Goal: Transaction & Acquisition: Book appointment/travel/reservation

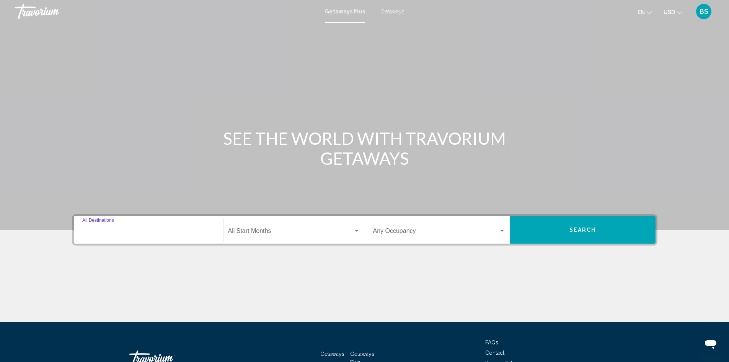
click at [143, 230] on input "Destination All Destinations" at bounding box center [148, 232] width 132 height 7
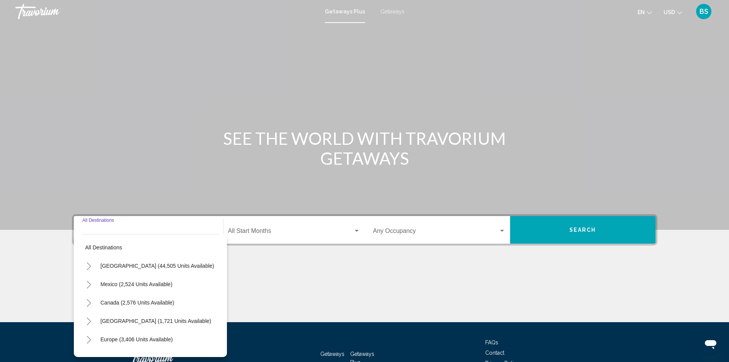
scroll to position [54, 0]
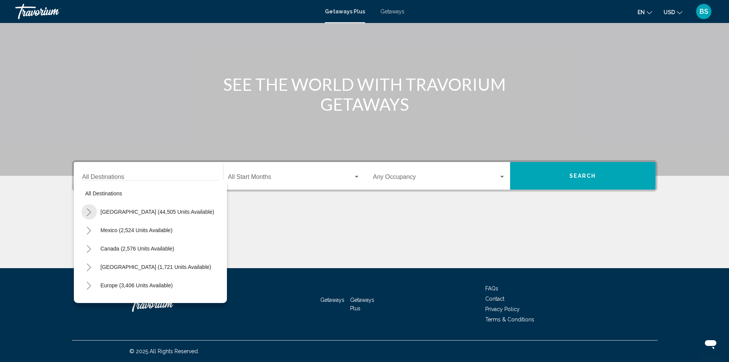
click at [88, 213] on icon "Toggle United States (44,505 units available)" at bounding box center [89, 212] width 6 height 8
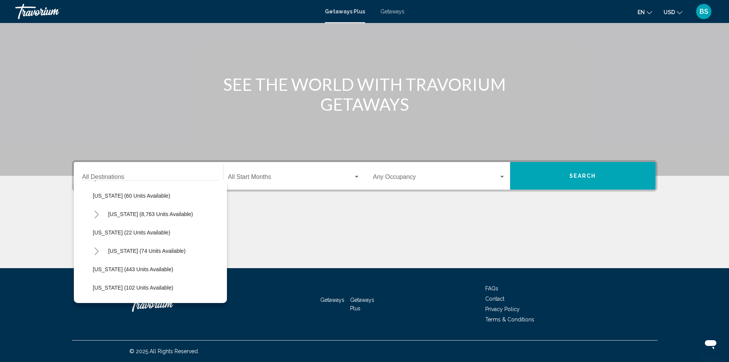
scroll to position [115, 0]
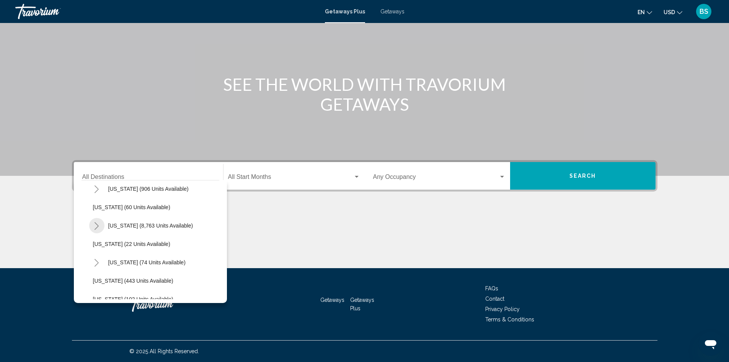
click at [96, 226] on icon "Toggle Florida (8,763 units available)" at bounding box center [97, 226] width 6 height 8
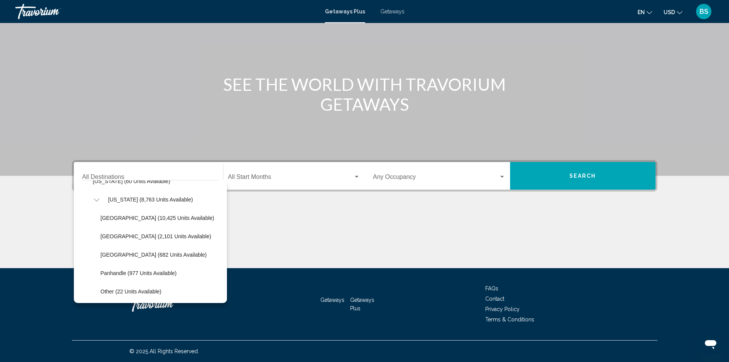
scroll to position [153, 0]
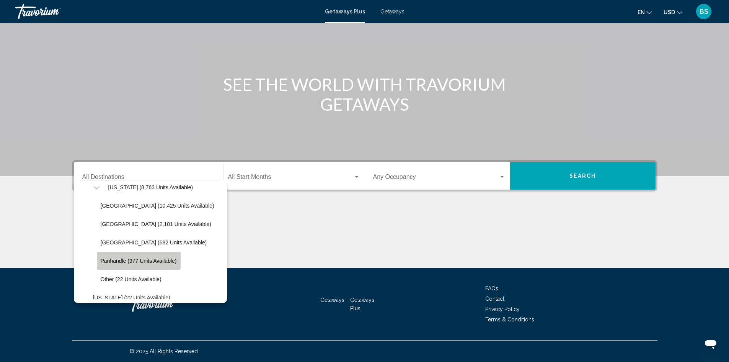
click at [114, 264] on button "Panhandle (977 units available)" at bounding box center [139, 261] width 84 height 18
type input "**********"
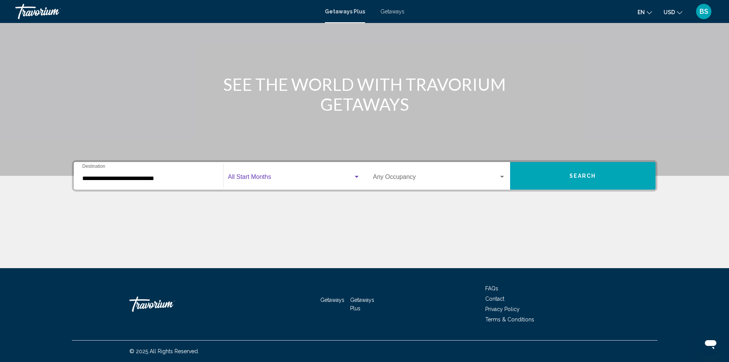
click at [286, 178] on span "Search widget" at bounding box center [290, 178] width 125 height 7
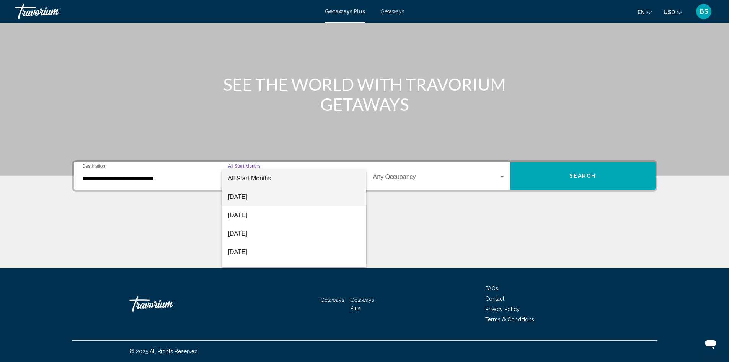
click at [295, 194] on span "[DATE]" at bounding box center [294, 196] width 132 height 18
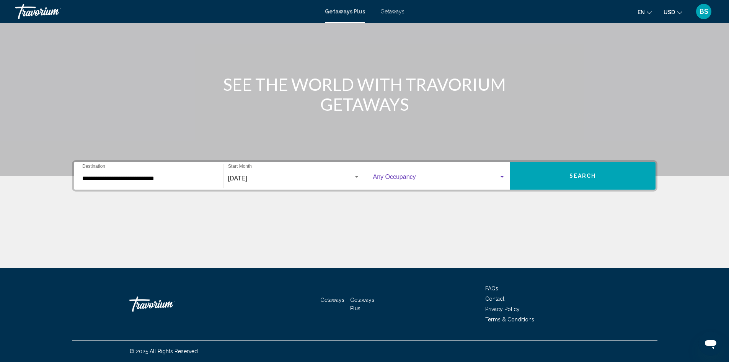
click at [400, 176] on span "Search widget" at bounding box center [435, 178] width 125 height 7
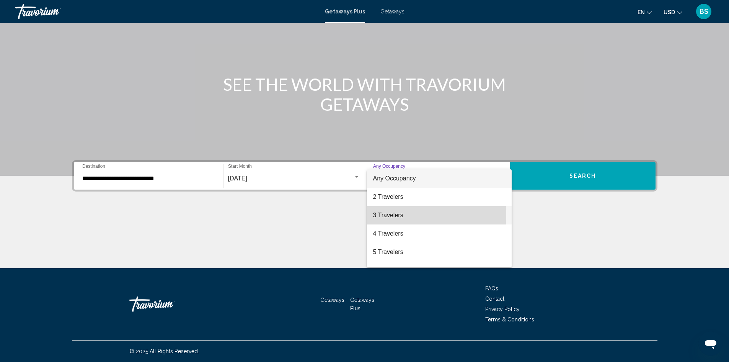
click at [408, 215] on span "3 Travelers" at bounding box center [439, 215] width 132 height 18
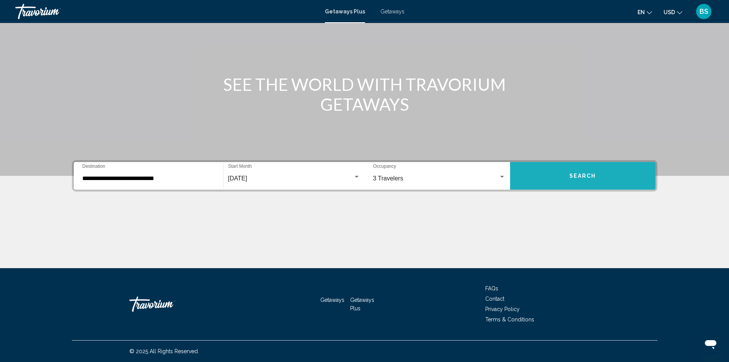
click at [587, 176] on span "Search" at bounding box center [582, 176] width 27 height 6
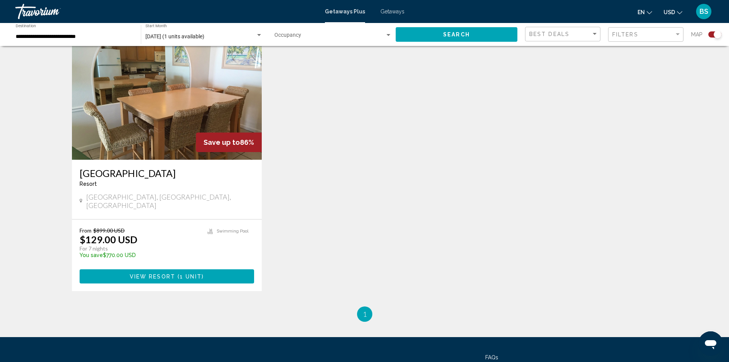
scroll to position [268, 0]
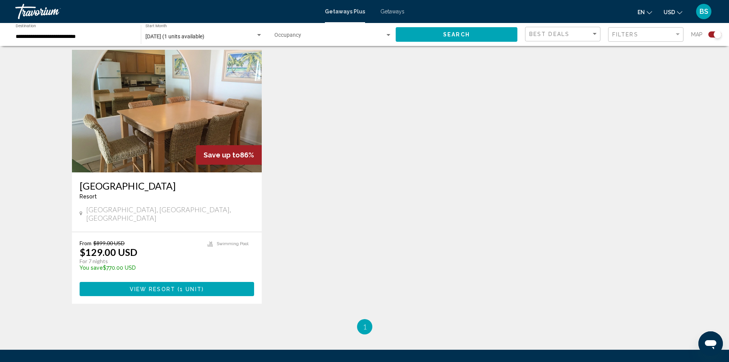
click at [176, 119] on img "Main content" at bounding box center [167, 111] width 190 height 122
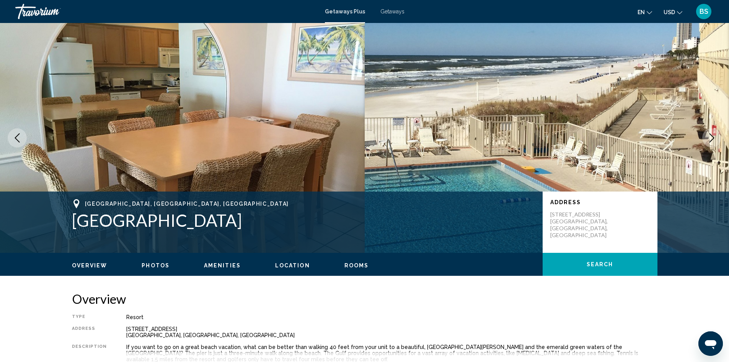
click at [165, 267] on span "Photos" at bounding box center [156, 265] width 28 height 6
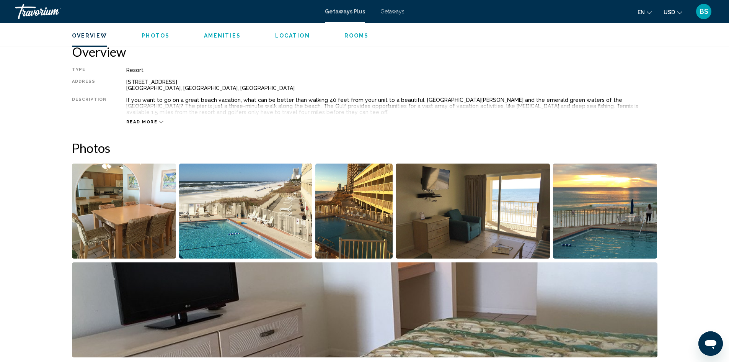
scroll to position [341, 0]
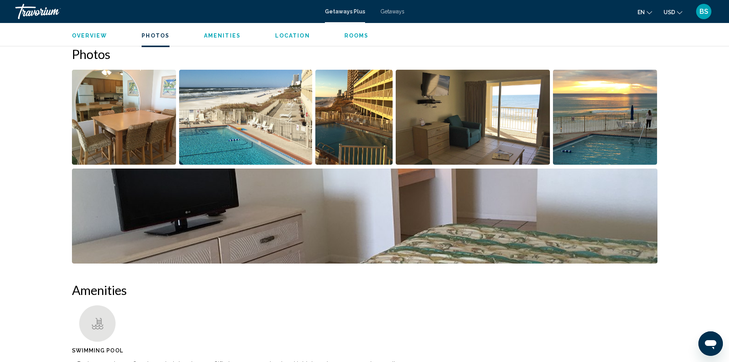
click at [122, 114] on img "Open full-screen image slider" at bounding box center [124, 117] width 104 height 95
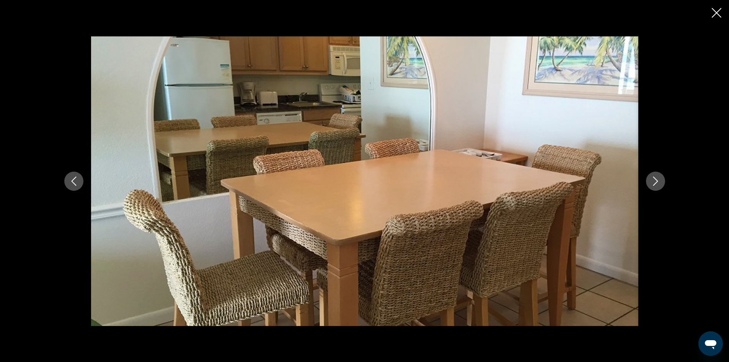
click at [653, 184] on icon "Next image" at bounding box center [655, 180] width 9 height 9
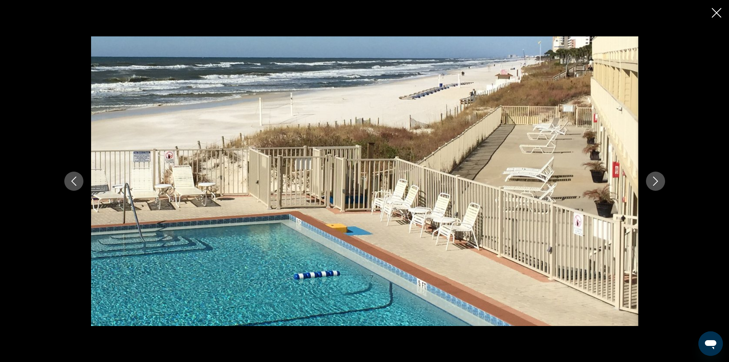
click at [653, 184] on icon "Next image" at bounding box center [655, 180] width 5 height 9
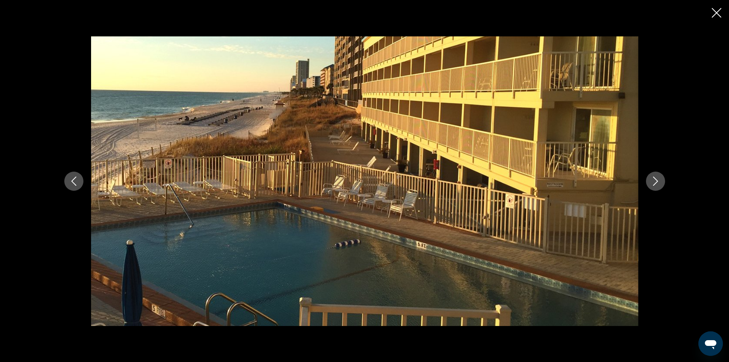
click at [655, 185] on icon "Next image" at bounding box center [655, 180] width 9 height 9
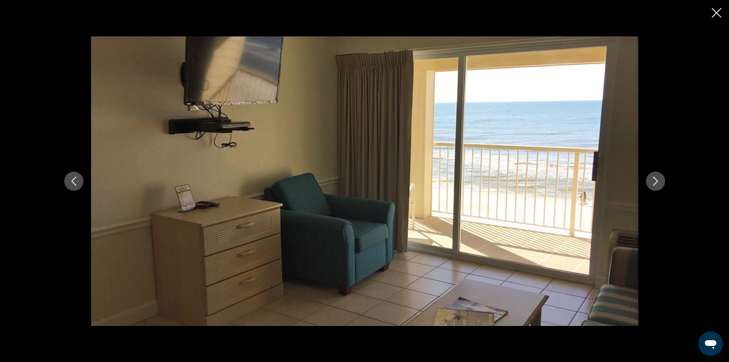
click at [655, 185] on icon "Next image" at bounding box center [655, 180] width 9 height 9
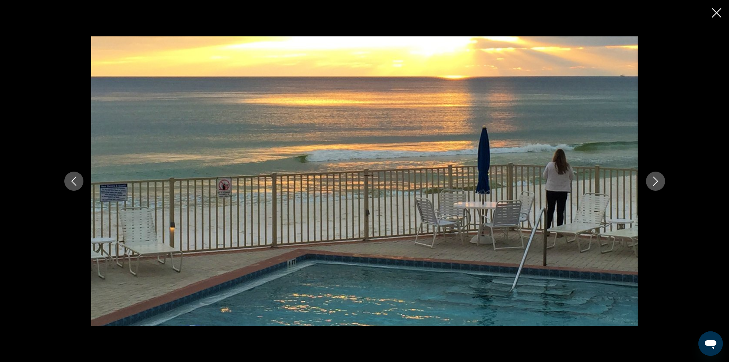
click at [655, 185] on icon "Next image" at bounding box center [655, 180] width 9 height 9
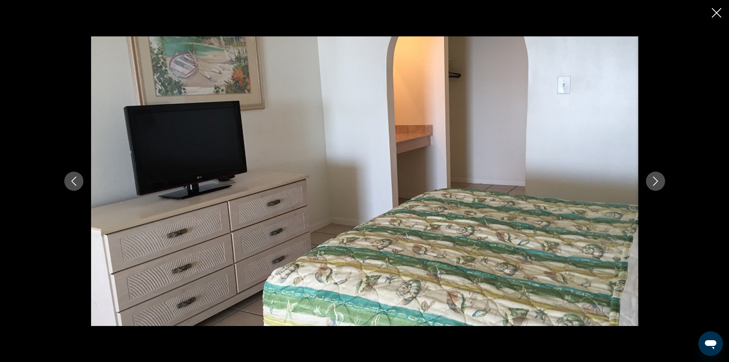
click at [655, 185] on icon "Next image" at bounding box center [655, 180] width 9 height 9
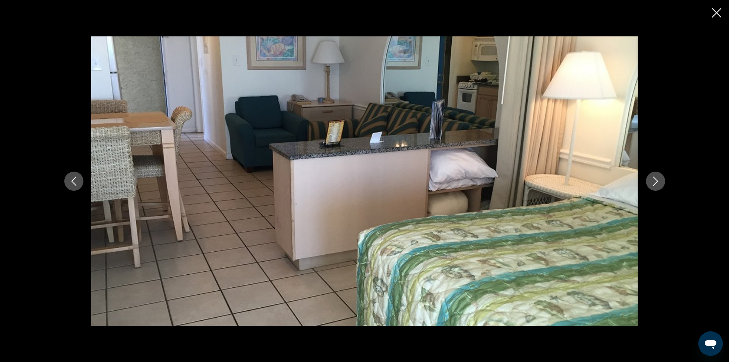
click at [655, 185] on icon "Next image" at bounding box center [655, 180] width 9 height 9
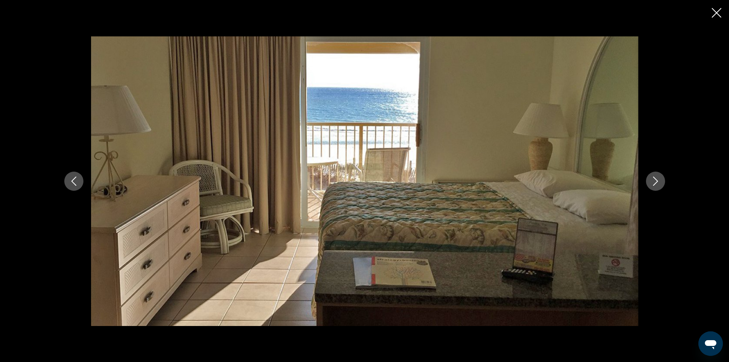
click at [655, 185] on icon "Next image" at bounding box center [655, 180] width 9 height 9
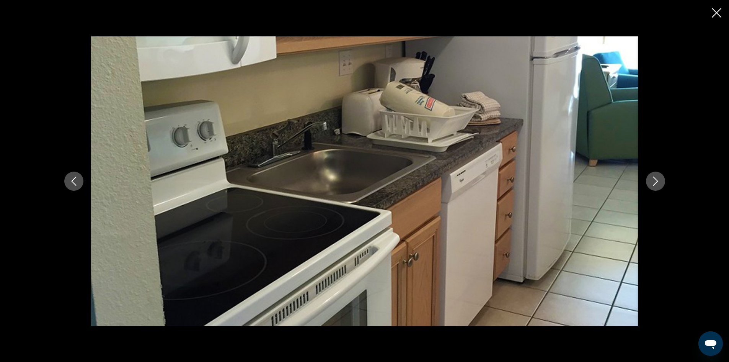
click at [655, 185] on icon "Next image" at bounding box center [655, 180] width 9 height 9
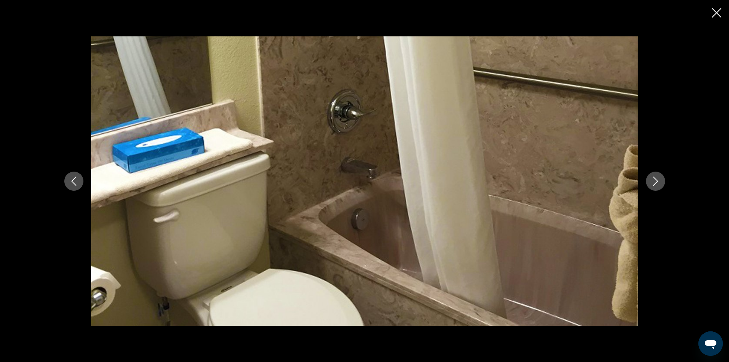
click at [655, 185] on icon "Next image" at bounding box center [655, 180] width 9 height 9
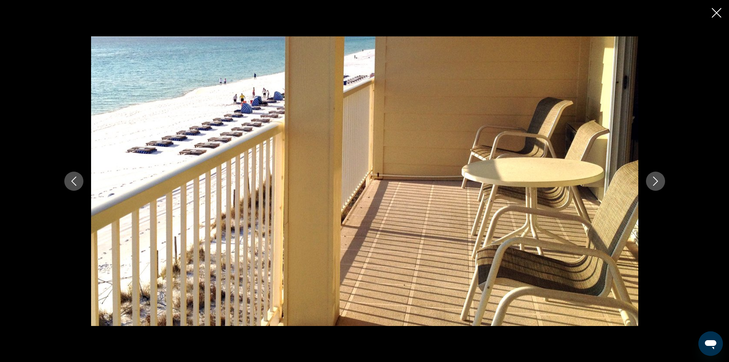
click at [655, 185] on icon "Next image" at bounding box center [655, 180] width 9 height 9
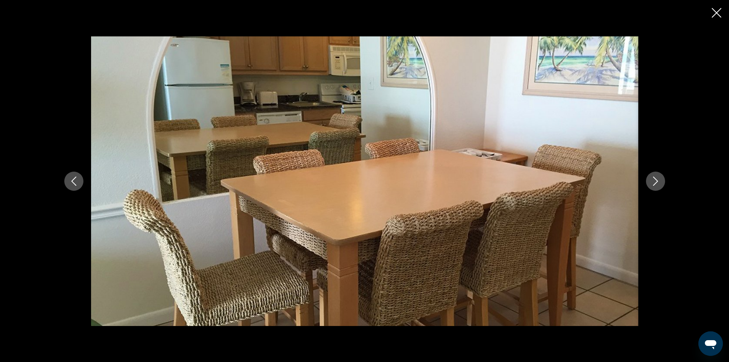
click at [721, 15] on div "Main content" at bounding box center [364, 181] width 729 height 362
click at [720, 12] on icon "Close slideshow" at bounding box center [717, 13] width 10 height 10
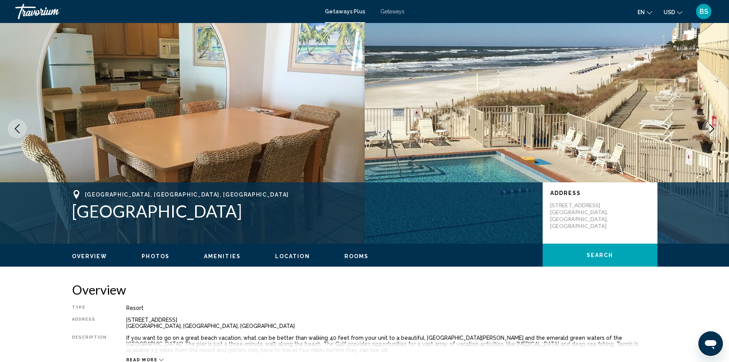
scroll to position [0, 0]
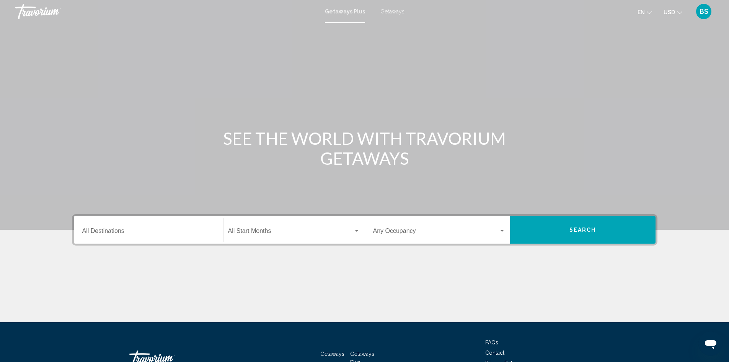
click at [113, 231] on input "Destination All Destinations" at bounding box center [148, 232] width 132 height 7
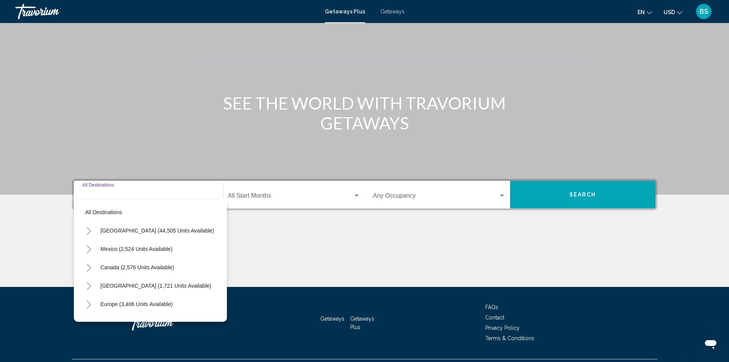
scroll to position [54, 0]
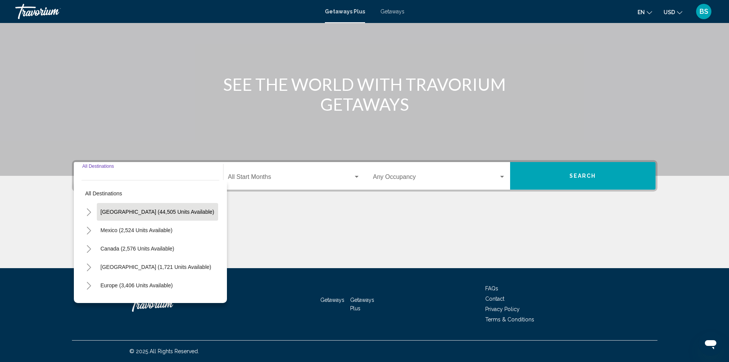
click at [113, 210] on span "[GEOGRAPHIC_DATA] (44,505 units available)" at bounding box center [158, 212] width 114 height 6
type input "**********"
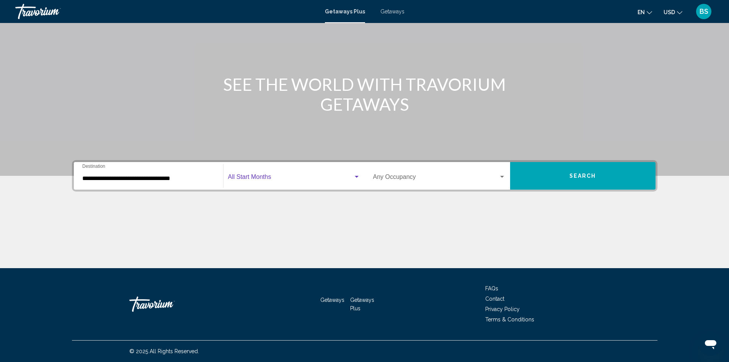
click at [355, 178] on div "Search widget" at bounding box center [356, 177] width 7 height 6
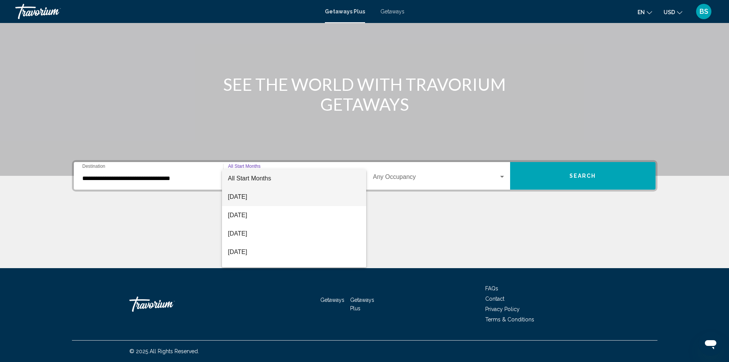
click at [289, 202] on span "[DATE]" at bounding box center [294, 196] width 132 height 18
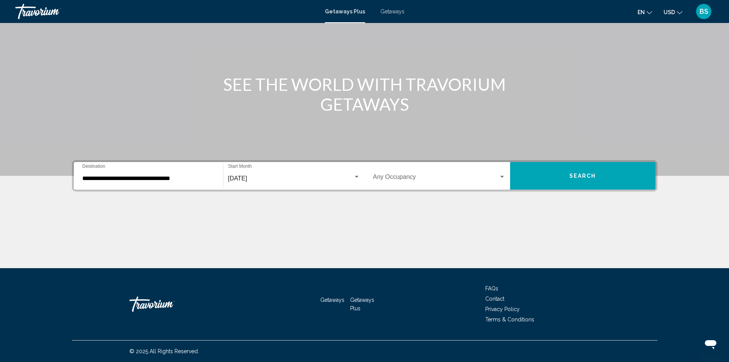
click at [418, 172] on div "Occupancy Any Occupancy" at bounding box center [439, 176] width 132 height 24
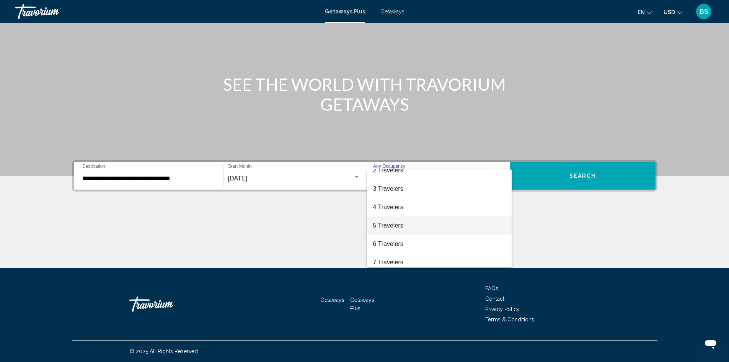
scroll to position [38, 0]
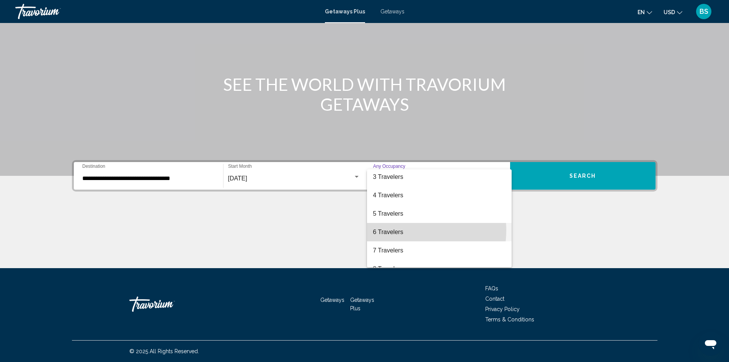
click at [404, 230] on span "6 Travelers" at bounding box center [439, 232] width 132 height 18
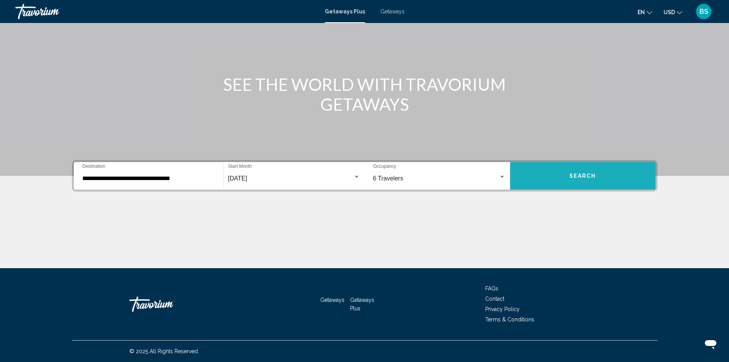
click at [551, 182] on button "Search" at bounding box center [582, 176] width 145 height 28
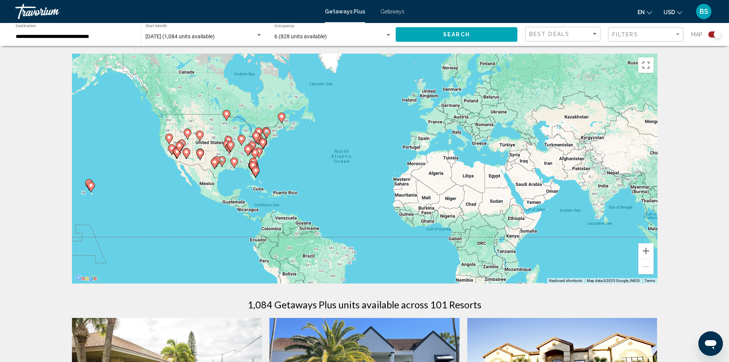
click at [256, 171] on image "Main content" at bounding box center [255, 170] width 5 height 5
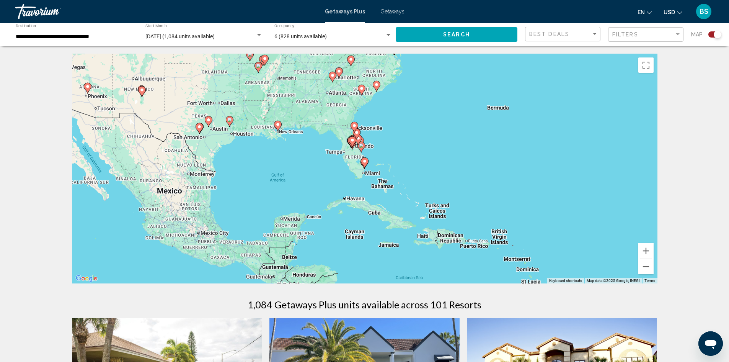
click at [365, 165] on icon "Main content" at bounding box center [364, 163] width 7 height 10
type input "**********"
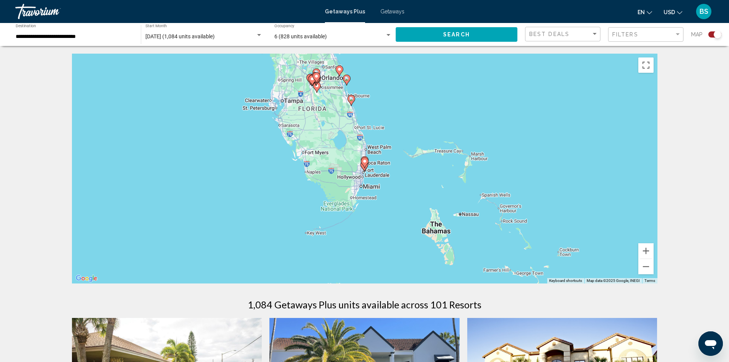
click at [367, 176] on div "To navigate, press the arrow keys. To activate drag with keyboard, press Alt + …" at bounding box center [364, 169] width 585 height 230
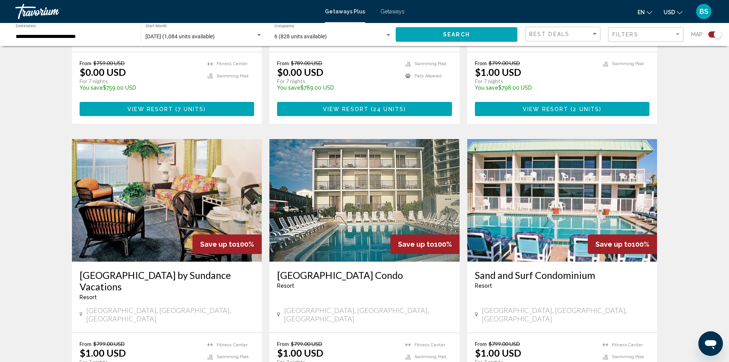
scroll to position [497, 0]
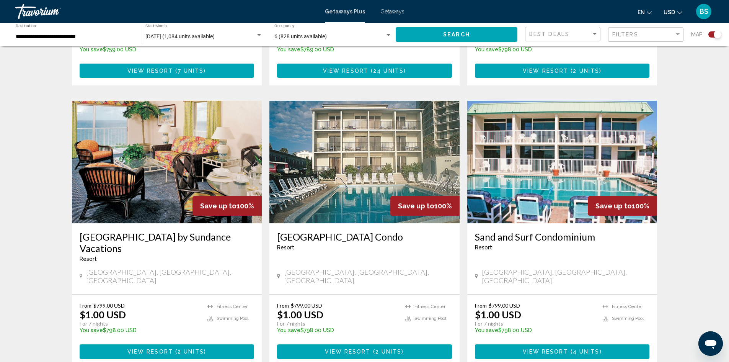
click at [156, 144] on img "Main content" at bounding box center [167, 162] width 190 height 122
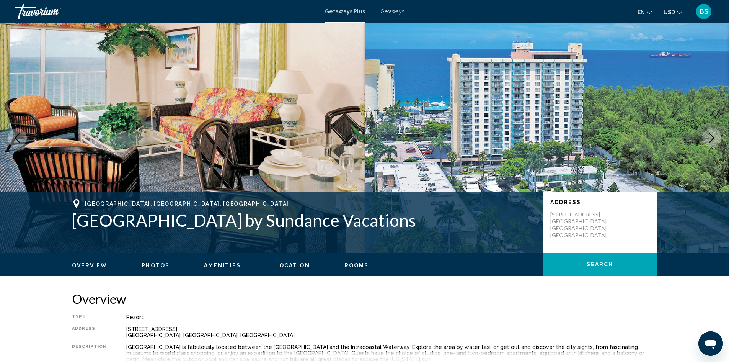
click at [154, 264] on span "Photos" at bounding box center [156, 265] width 28 height 6
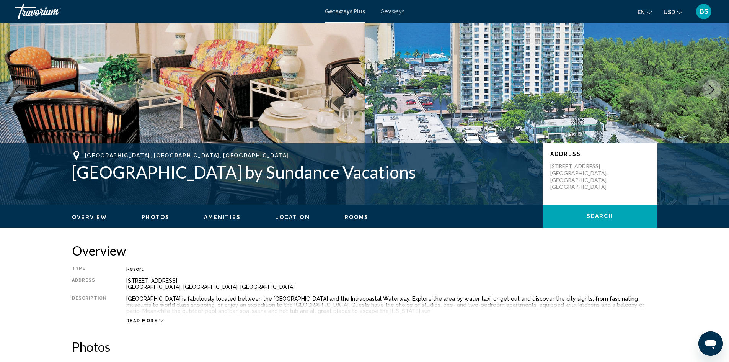
scroll to position [35, 0]
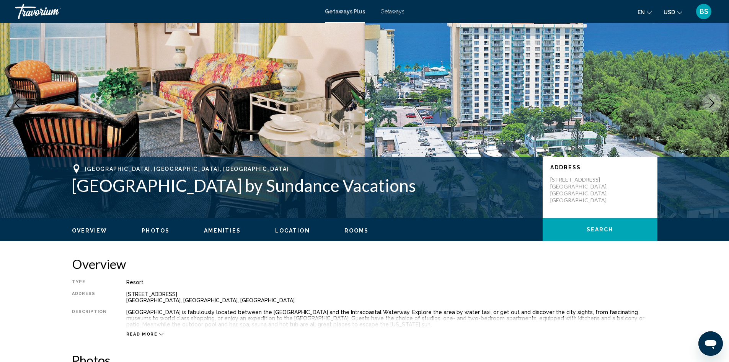
click at [359, 228] on span "Rooms" at bounding box center [356, 230] width 24 height 6
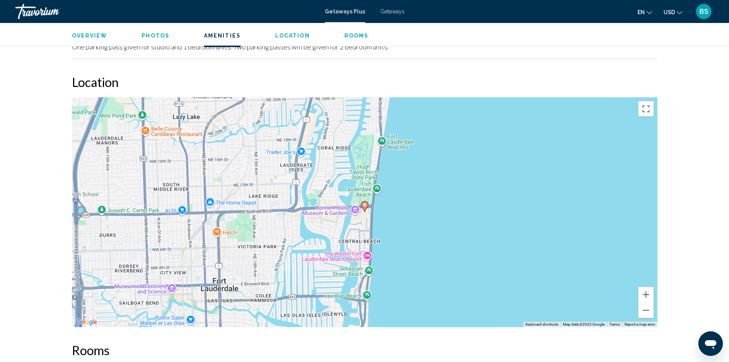
scroll to position [1312, 0]
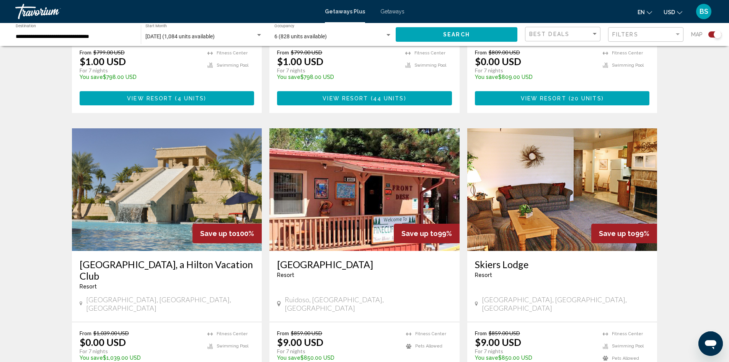
scroll to position [1033, 0]
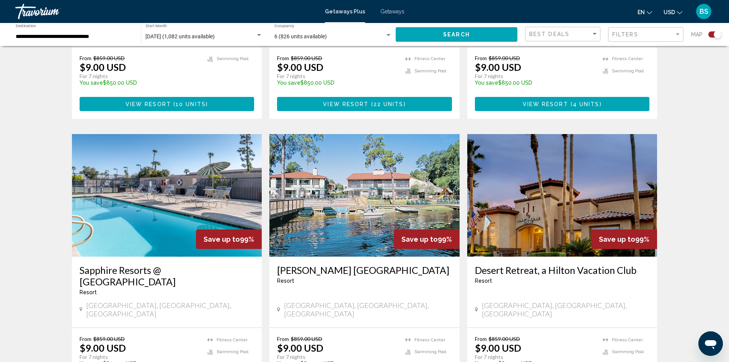
scroll to position [497, 0]
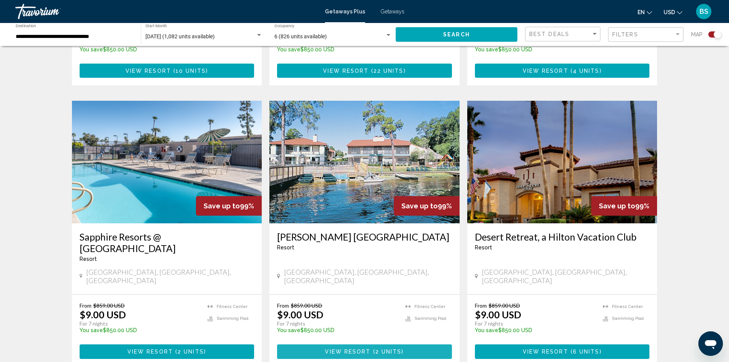
click at [360, 349] on span "View Resort" at bounding box center [348, 352] width 46 height 6
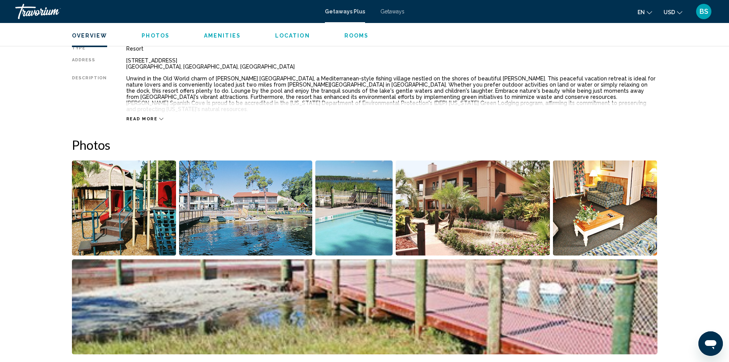
scroll to position [268, 0]
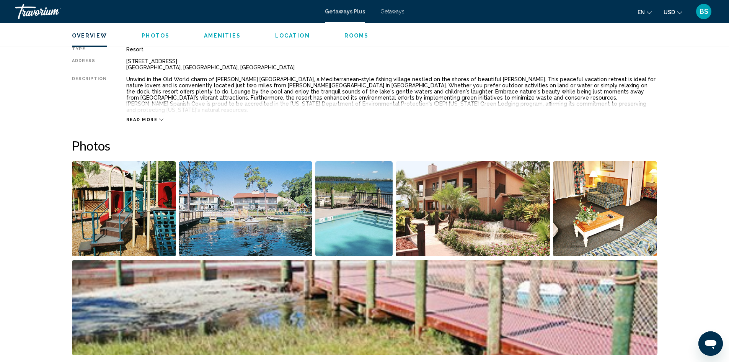
click at [148, 199] on img "Open full-screen image slider" at bounding box center [124, 208] width 104 height 95
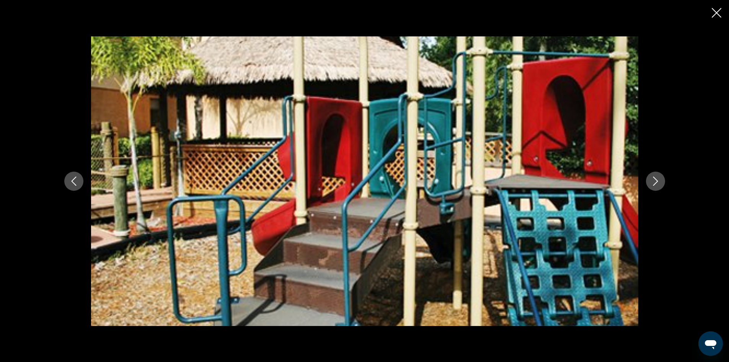
click at [662, 181] on button "Next image" at bounding box center [655, 180] width 19 height 19
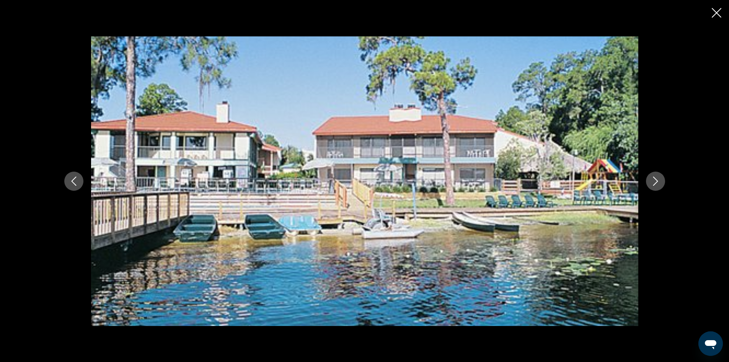
click at [662, 181] on button "Next image" at bounding box center [655, 180] width 19 height 19
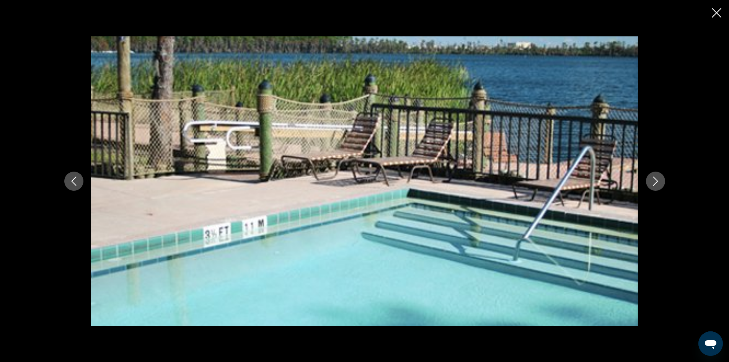
click at [663, 179] on button "Next image" at bounding box center [655, 180] width 19 height 19
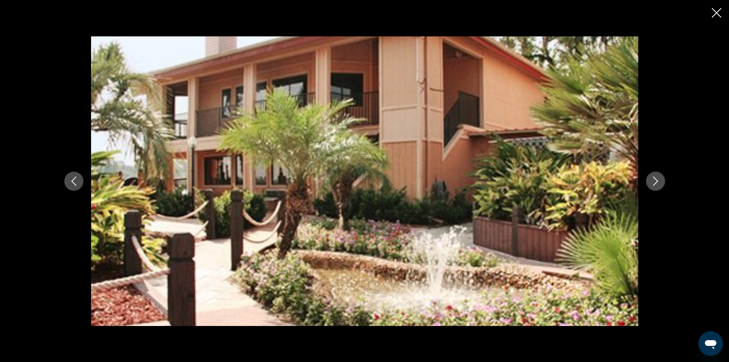
click at [663, 179] on button "Next image" at bounding box center [655, 180] width 19 height 19
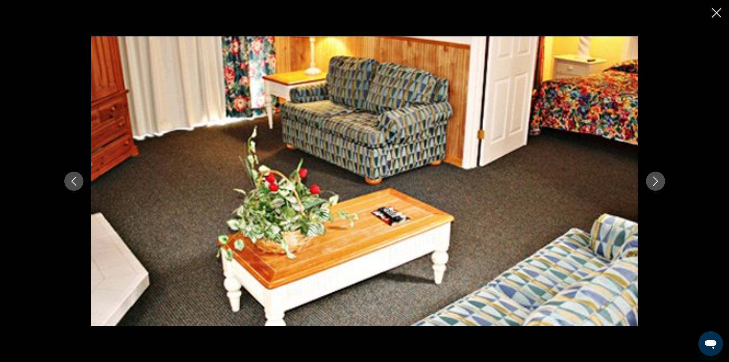
click at [663, 179] on button "Next image" at bounding box center [655, 180] width 19 height 19
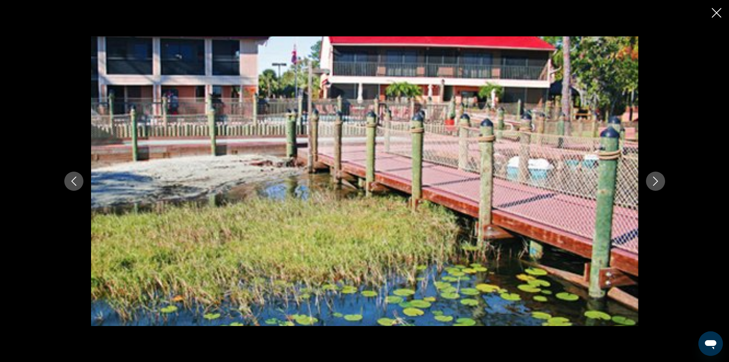
click at [663, 179] on button "Next image" at bounding box center [655, 180] width 19 height 19
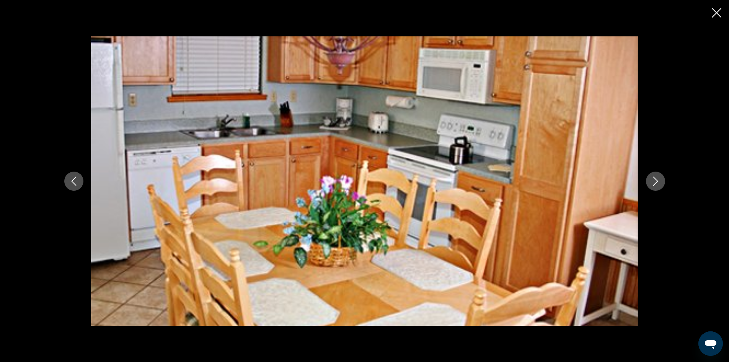
click at [663, 179] on button "Next image" at bounding box center [655, 180] width 19 height 19
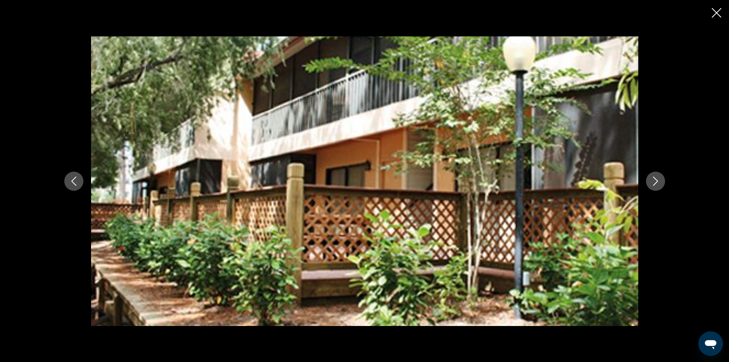
click at [663, 179] on button "Next image" at bounding box center [655, 180] width 19 height 19
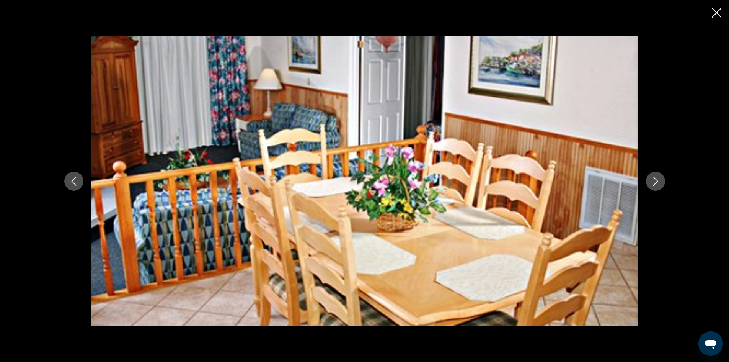
click at [663, 179] on button "Next image" at bounding box center [655, 180] width 19 height 19
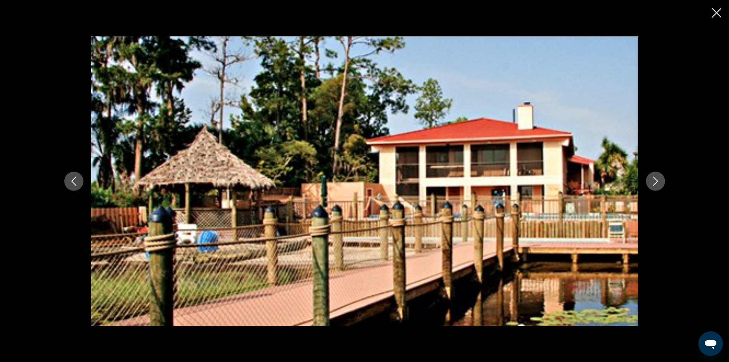
click at [663, 179] on button "Next image" at bounding box center [655, 180] width 19 height 19
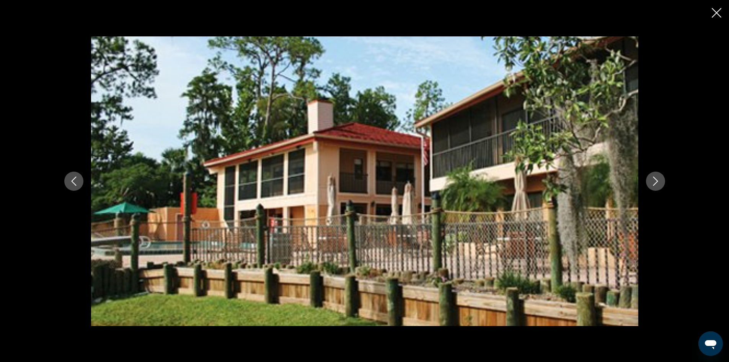
click at [663, 179] on button "Next image" at bounding box center [655, 180] width 19 height 19
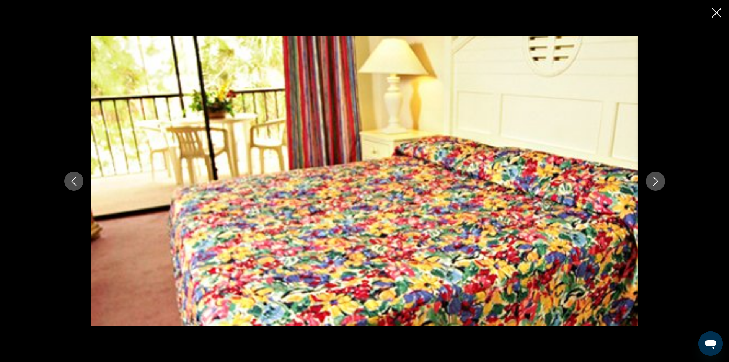
click at [663, 179] on button "Next image" at bounding box center [655, 180] width 19 height 19
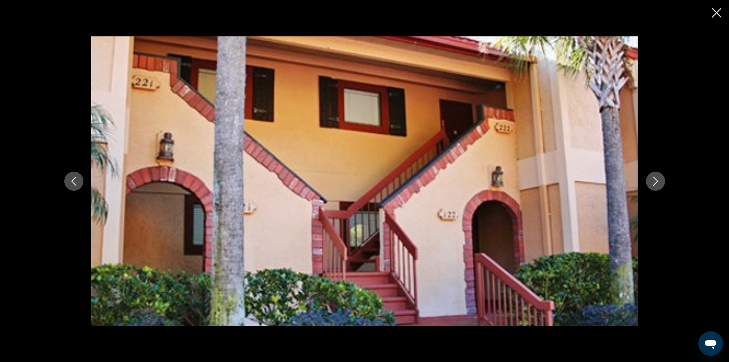
click at [663, 179] on button "Next image" at bounding box center [655, 180] width 19 height 19
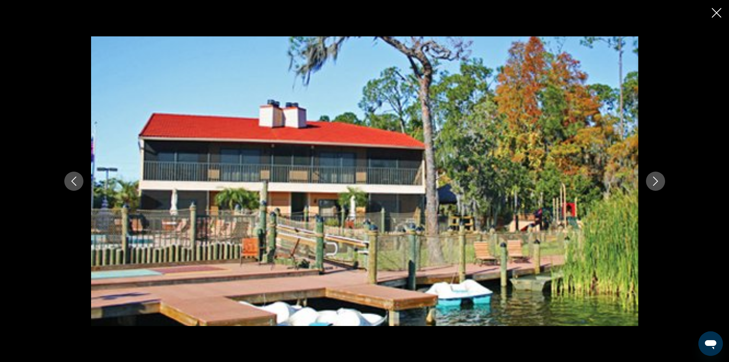
click at [660, 176] on button "Next image" at bounding box center [655, 180] width 19 height 19
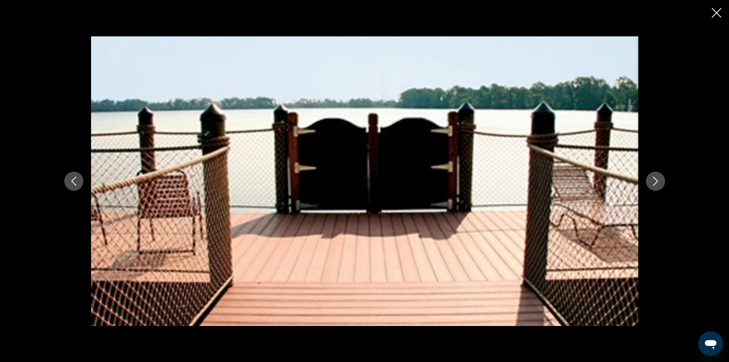
click at [660, 176] on button "Next image" at bounding box center [655, 180] width 19 height 19
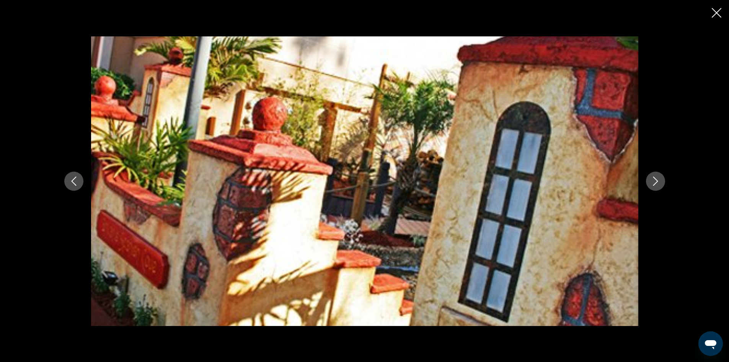
click at [660, 176] on button "Next image" at bounding box center [655, 180] width 19 height 19
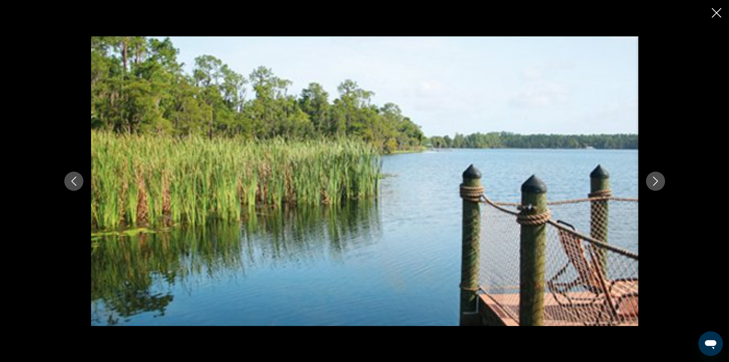
click at [660, 176] on button "Next image" at bounding box center [655, 180] width 19 height 19
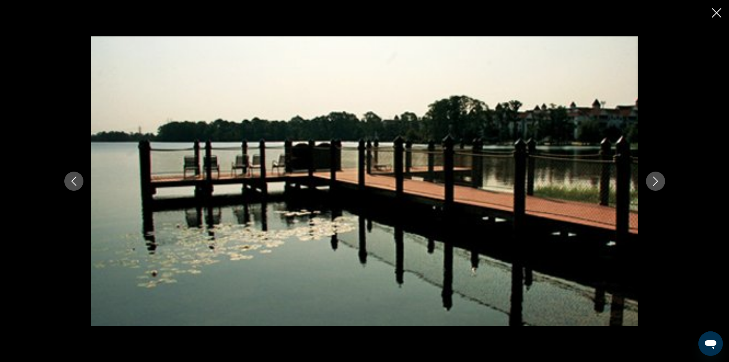
click at [660, 176] on button "Next image" at bounding box center [655, 180] width 19 height 19
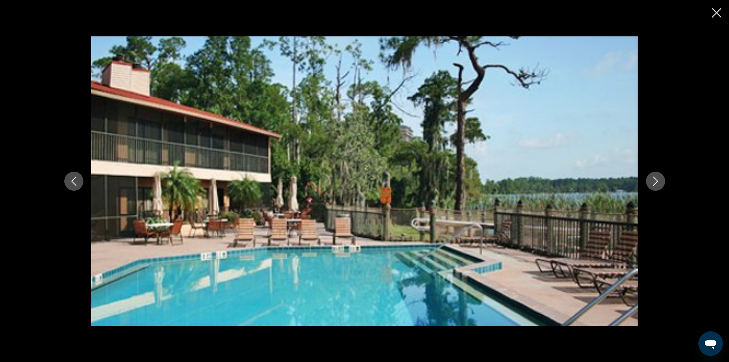
click at [660, 176] on button "Next image" at bounding box center [655, 180] width 19 height 19
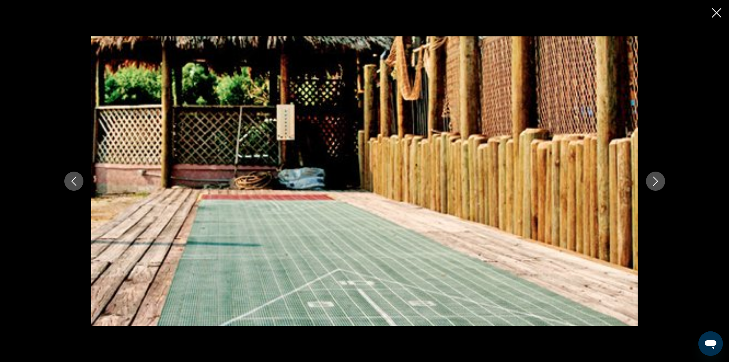
click at [660, 176] on button "Next image" at bounding box center [655, 180] width 19 height 19
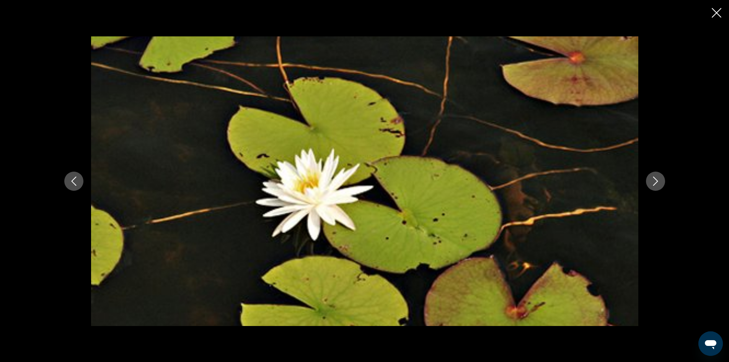
click at [660, 176] on button "Next image" at bounding box center [655, 180] width 19 height 19
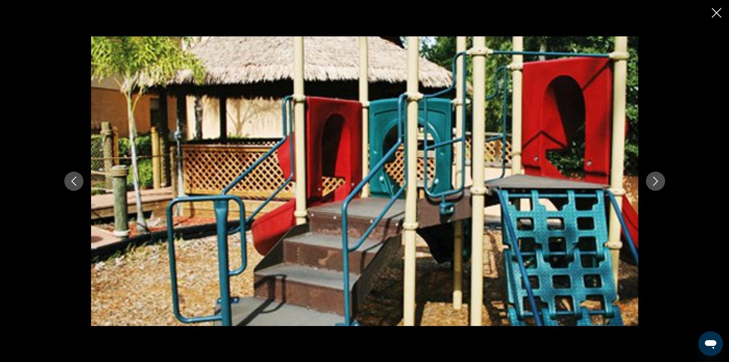
click at [717, 14] on icon "Close slideshow" at bounding box center [717, 13] width 10 height 10
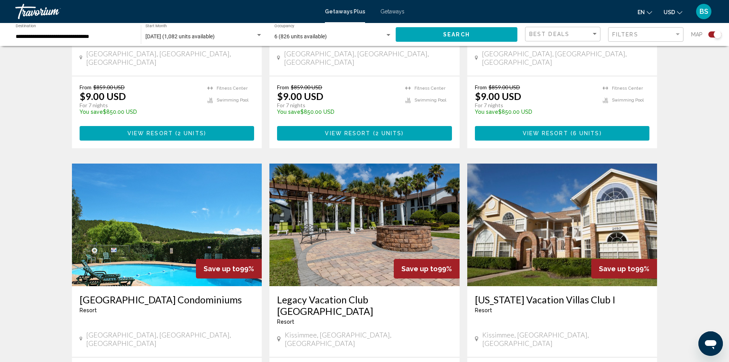
scroll to position [727, 0]
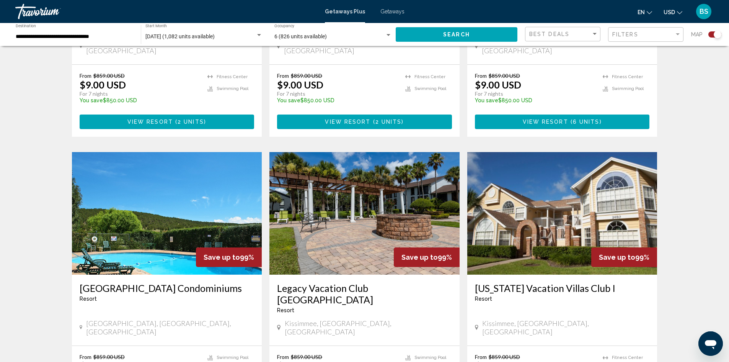
click at [557, 169] on img "Main content" at bounding box center [562, 213] width 190 height 122
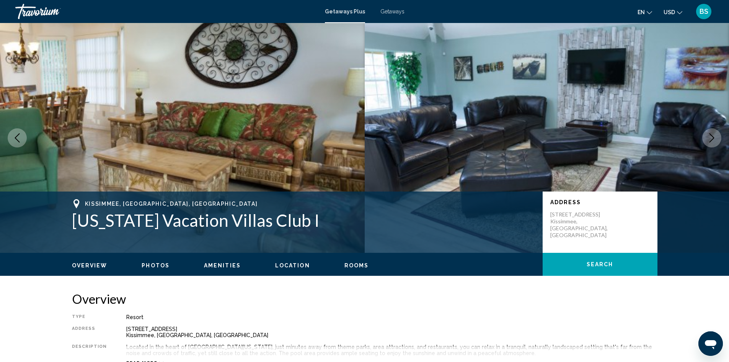
click at [714, 136] on icon "Next image" at bounding box center [711, 137] width 9 height 9
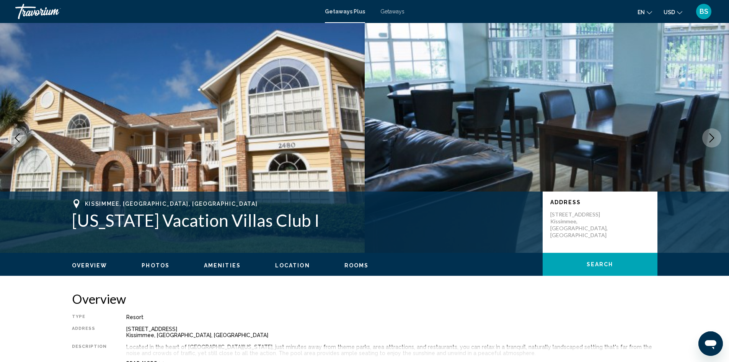
click at [714, 137] on icon "Next image" at bounding box center [711, 137] width 9 height 9
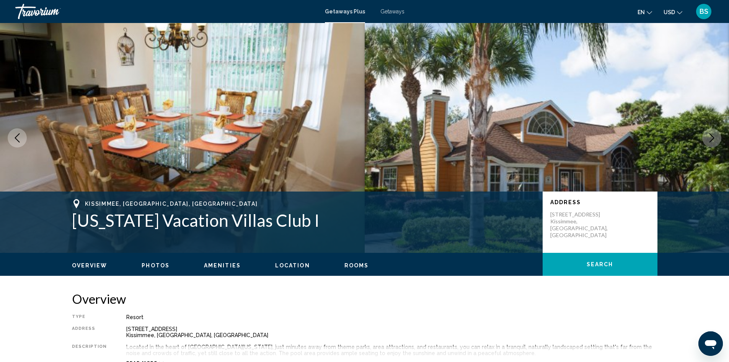
click at [714, 137] on icon "Next image" at bounding box center [711, 137] width 9 height 9
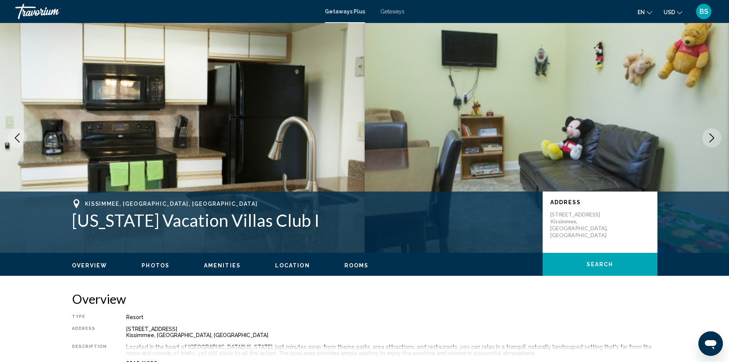
click at [709, 138] on icon "Next image" at bounding box center [711, 137] width 9 height 9
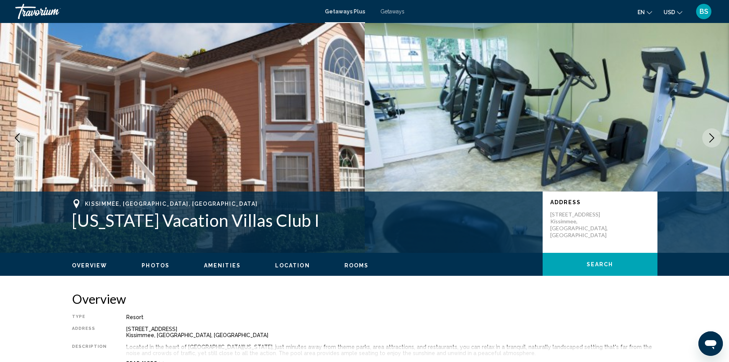
click at [709, 138] on icon "Next image" at bounding box center [711, 137] width 9 height 9
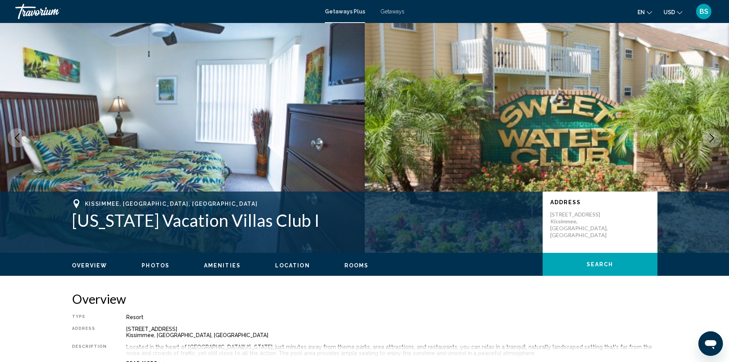
click at [709, 138] on icon "Next image" at bounding box center [711, 137] width 9 height 9
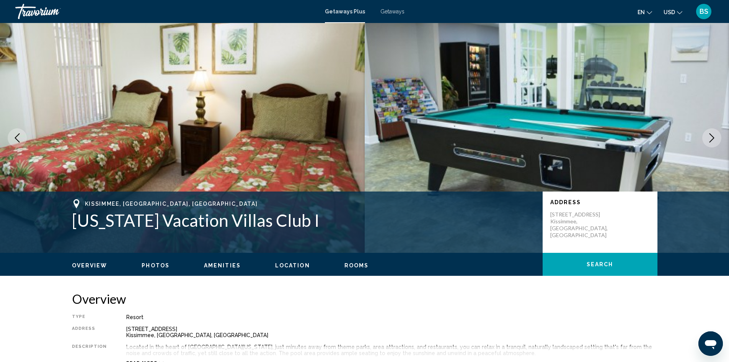
click at [709, 138] on icon "Next image" at bounding box center [711, 137] width 9 height 9
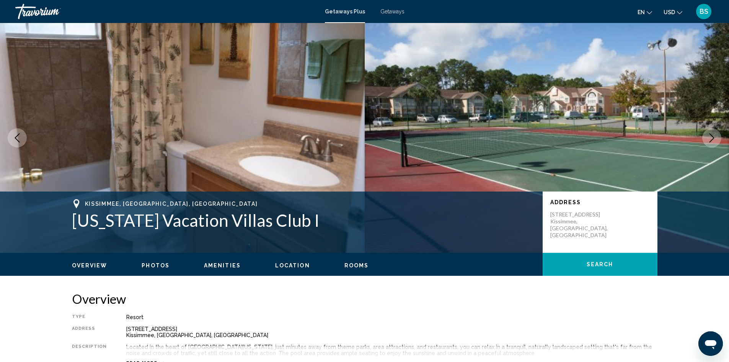
click at [709, 138] on icon "Next image" at bounding box center [711, 137] width 9 height 9
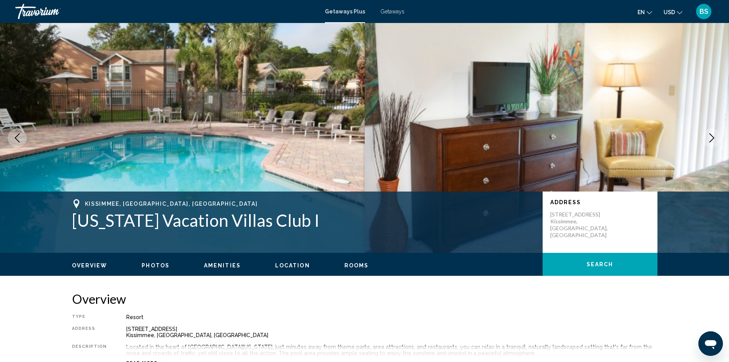
click at [709, 138] on icon "Next image" at bounding box center [711, 137] width 9 height 9
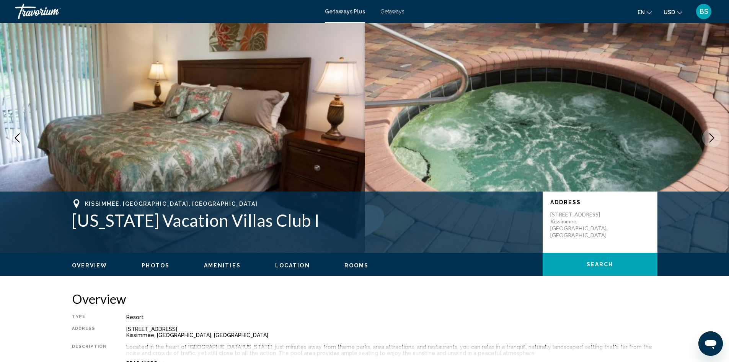
click at [709, 138] on icon "Next image" at bounding box center [711, 137] width 9 height 9
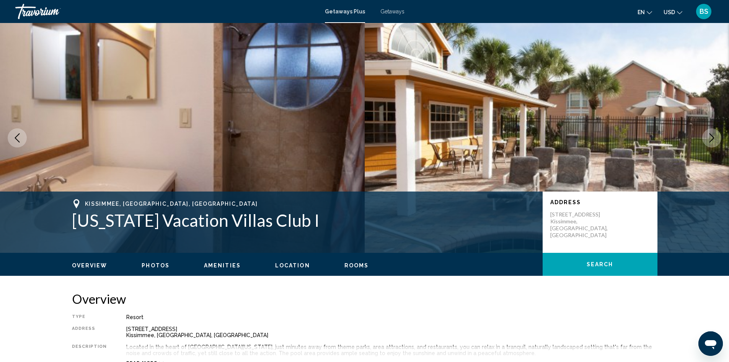
click at [709, 138] on icon "Next image" at bounding box center [711, 137] width 9 height 9
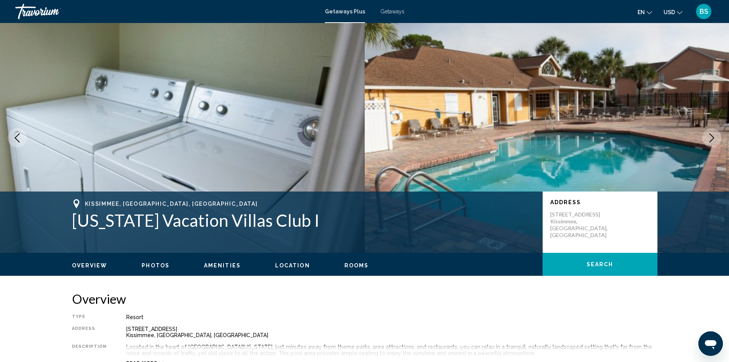
click at [709, 138] on icon "Next image" at bounding box center [711, 137] width 9 height 9
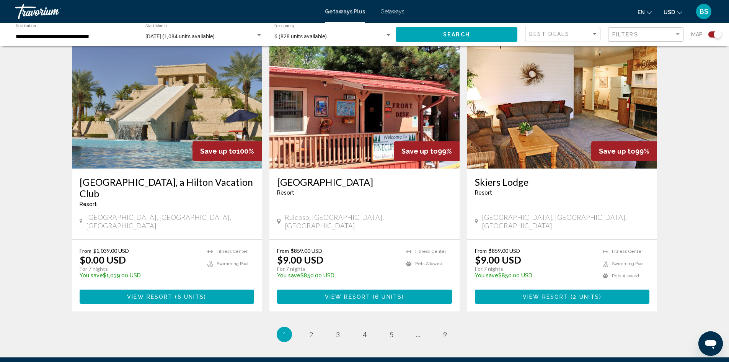
scroll to position [1109, 0]
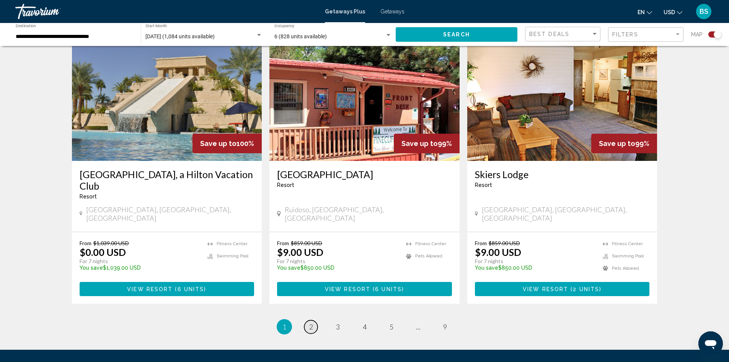
click at [307, 320] on link "page 2" at bounding box center [310, 326] width 13 height 13
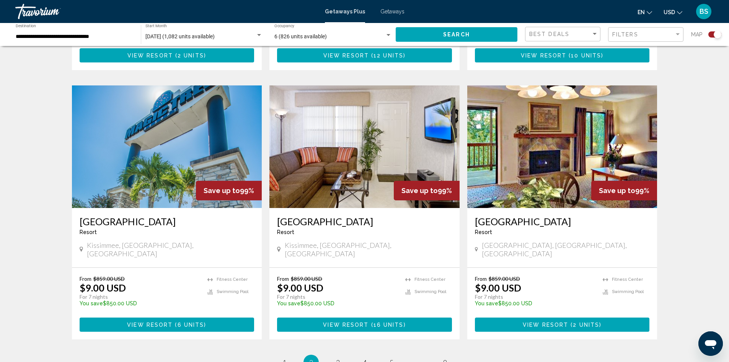
scroll to position [1123, 0]
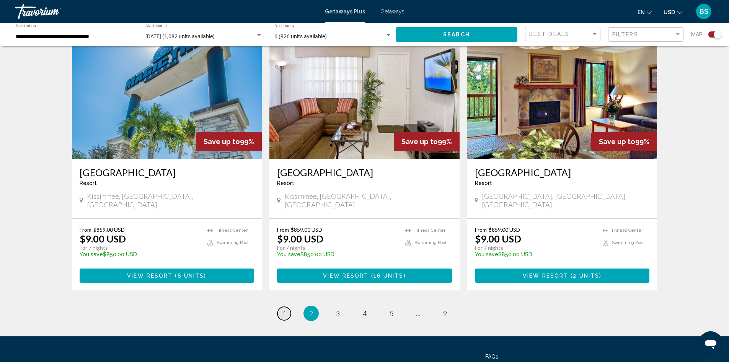
click at [283, 309] on span "1" at bounding box center [284, 313] width 4 height 8
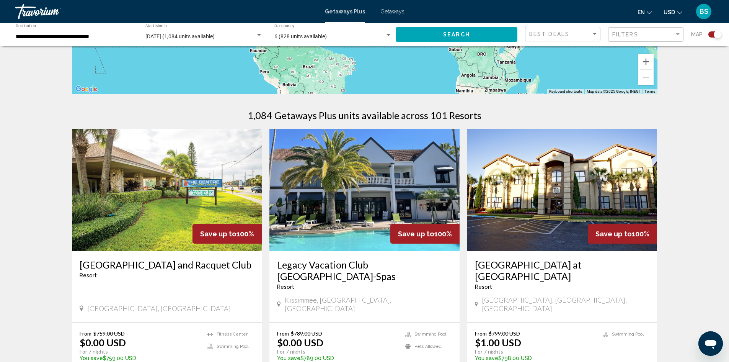
scroll to position [153, 0]
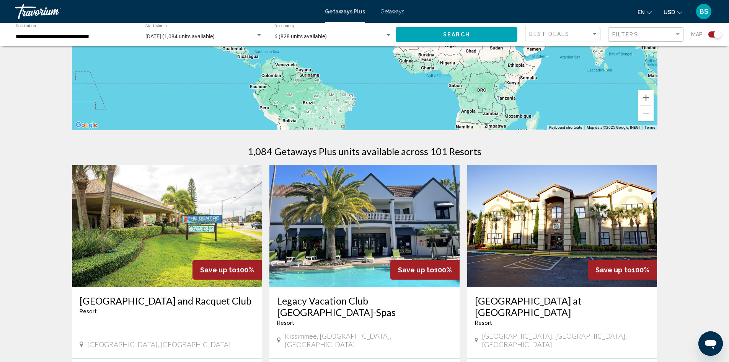
click at [76, 30] on div "**********" at bounding box center [74, 34] width 117 height 21
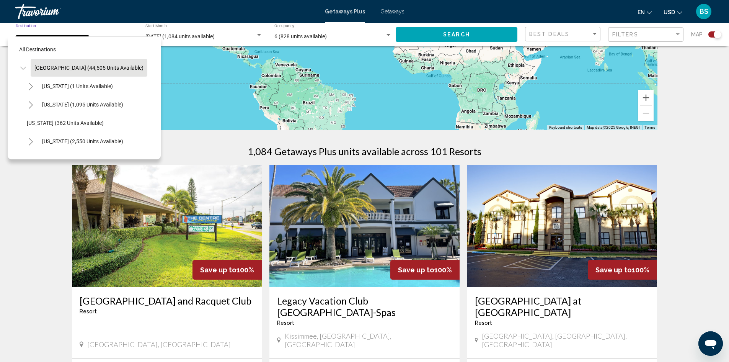
scroll to position [0, 0]
click at [23, 68] on icon "Toggle United States (44,505 units available)" at bounding box center [23, 69] width 6 height 8
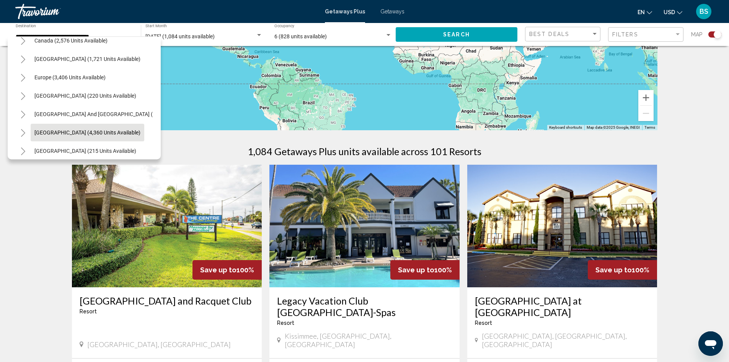
scroll to position [77, 0]
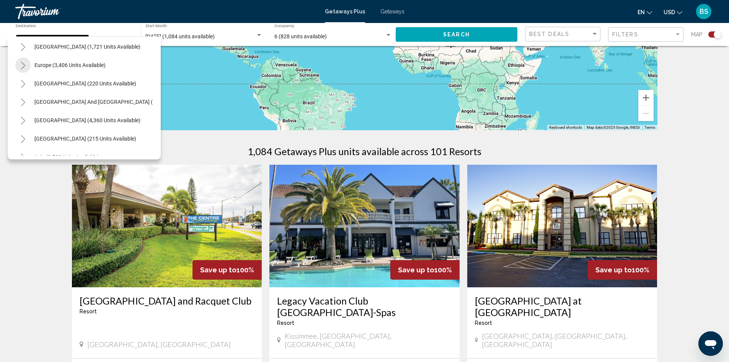
click at [24, 62] on icon "Toggle Europe (3,406 units available)" at bounding box center [23, 66] width 6 height 8
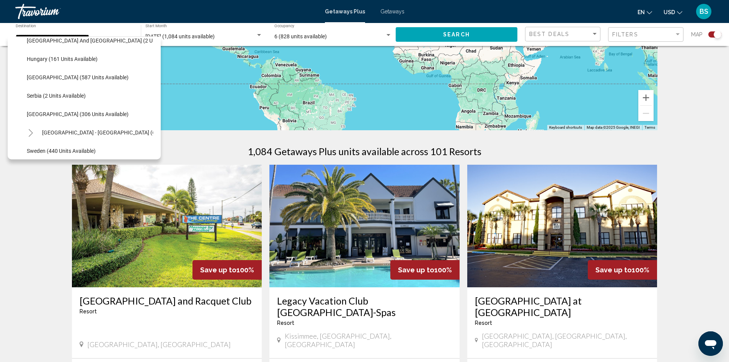
scroll to position [268, 0]
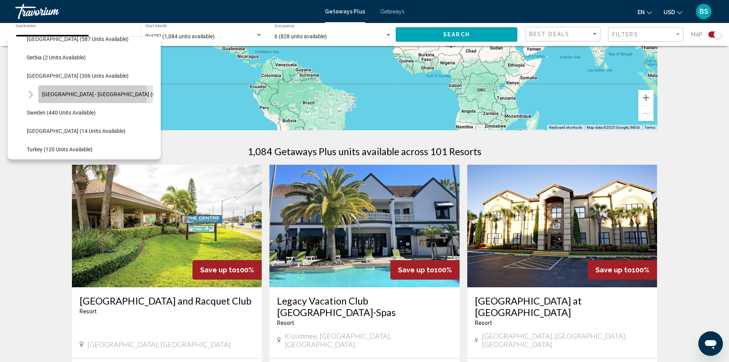
click at [77, 96] on span "[GEOGRAPHIC_DATA] - [GEOGRAPHIC_DATA] (65 units available)" at bounding box center [119, 94] width 154 height 6
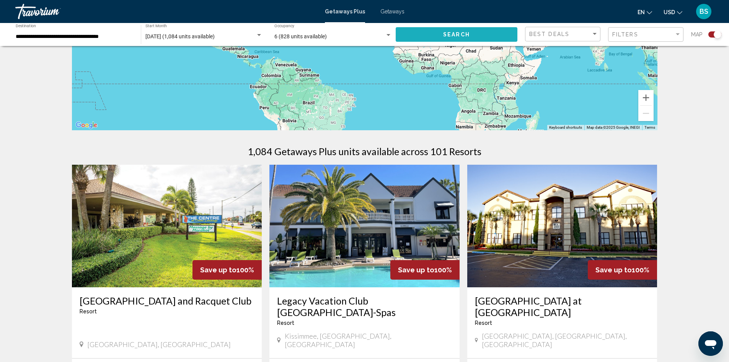
click at [428, 39] on button "Search" at bounding box center [457, 34] width 122 height 14
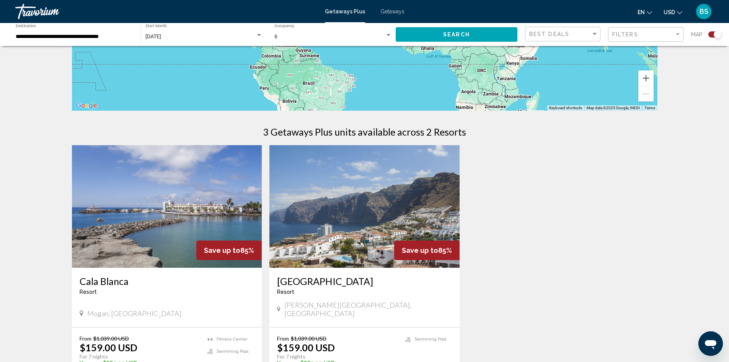
scroll to position [153, 0]
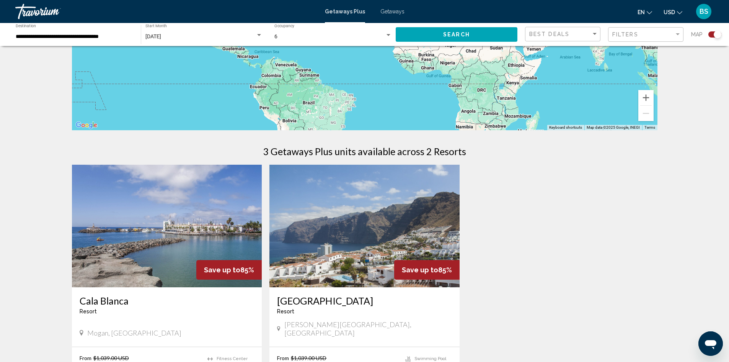
click at [37, 39] on input "**********" at bounding box center [74, 37] width 117 height 6
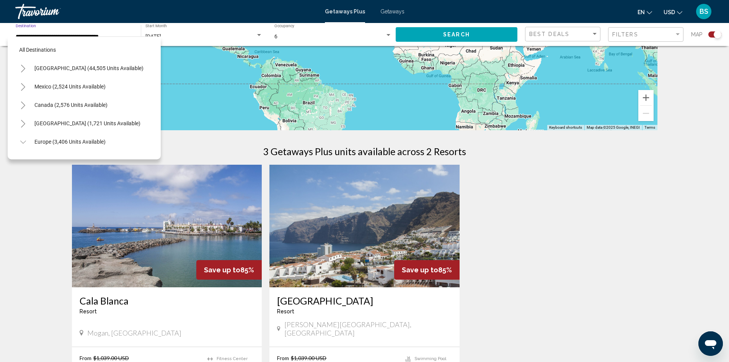
scroll to position [269, 0]
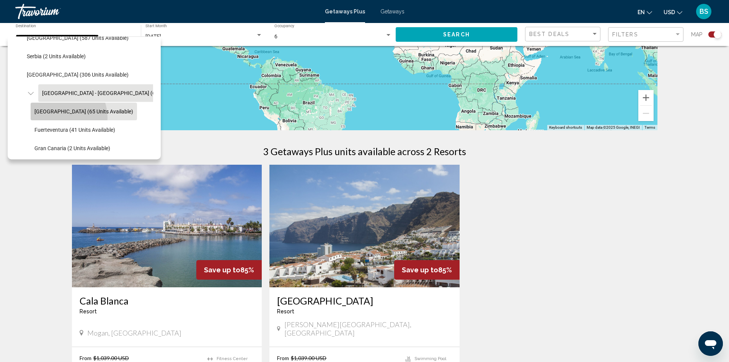
click at [57, 117] on button "[GEOGRAPHIC_DATA] (65 units available)" at bounding box center [84, 112] width 106 height 18
type input "**********"
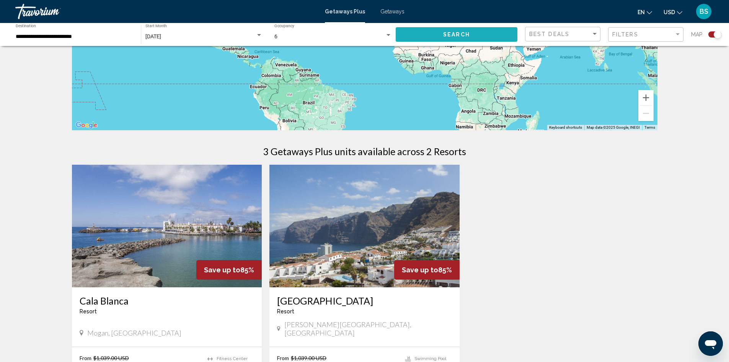
click at [424, 35] on button "Search" at bounding box center [457, 34] width 122 height 14
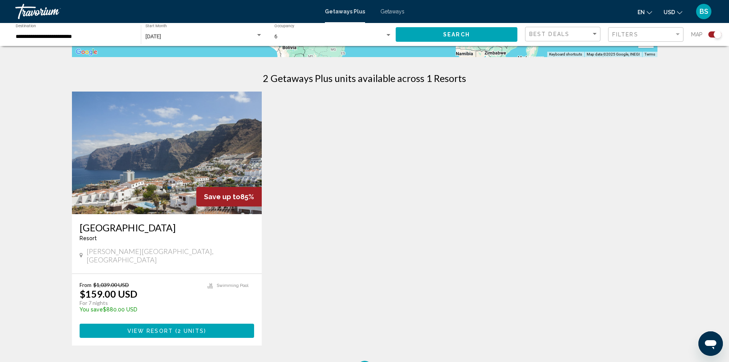
scroll to position [230, 0]
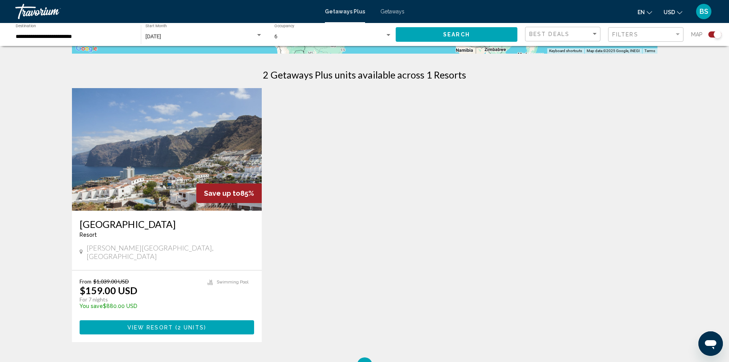
click at [180, 150] on img "Main content" at bounding box center [167, 149] width 190 height 122
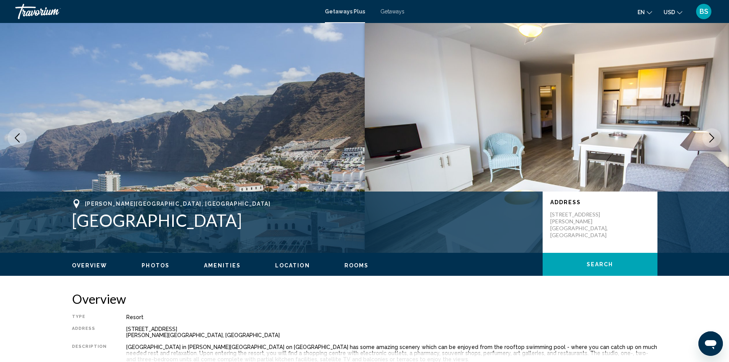
click at [396, 13] on span "Getaways" at bounding box center [392, 11] width 24 height 6
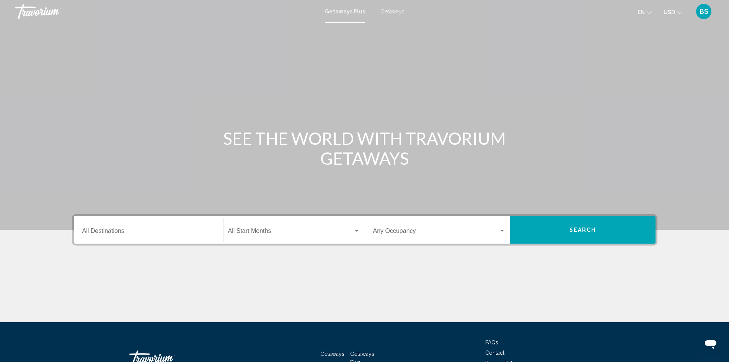
click at [121, 227] on div "Destination All Destinations" at bounding box center [148, 230] width 132 height 24
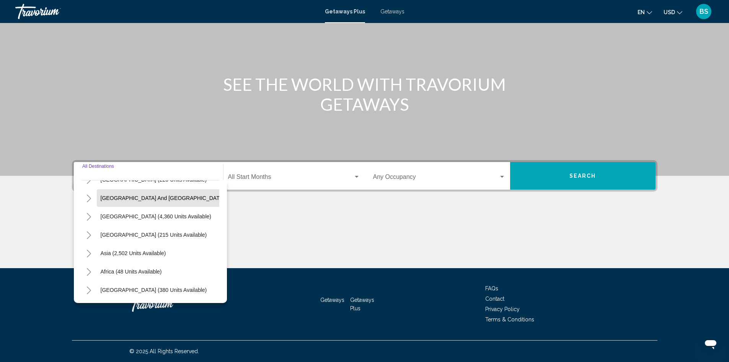
scroll to position [130, 0]
click at [86, 194] on icon "Toggle South Pacific and Oceania (142 units available)" at bounding box center [89, 198] width 6 height 8
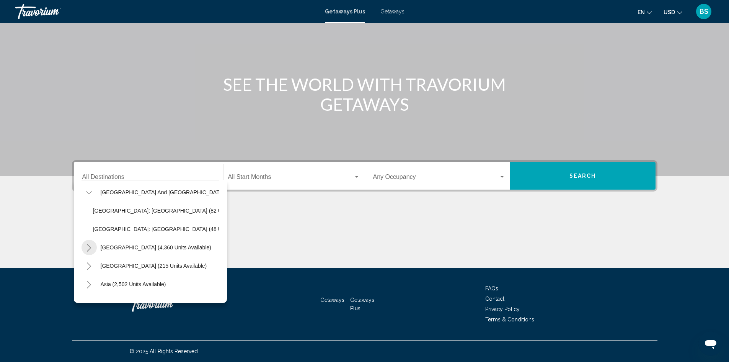
click at [88, 247] on icon "Toggle South America (4,360 units available)" at bounding box center [89, 248] width 6 height 8
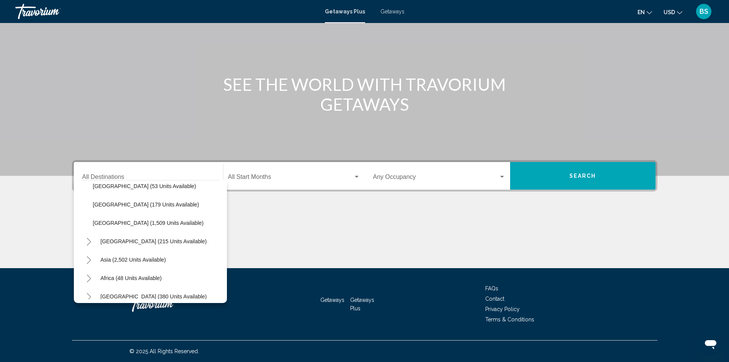
scroll to position [295, 0]
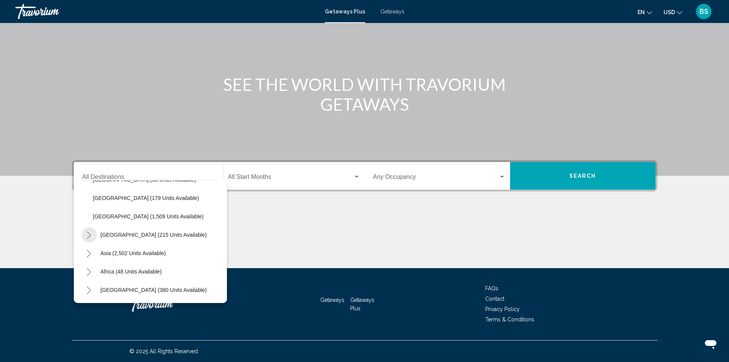
click at [88, 231] on icon "Toggle Central America (215 units available)" at bounding box center [89, 235] width 6 height 8
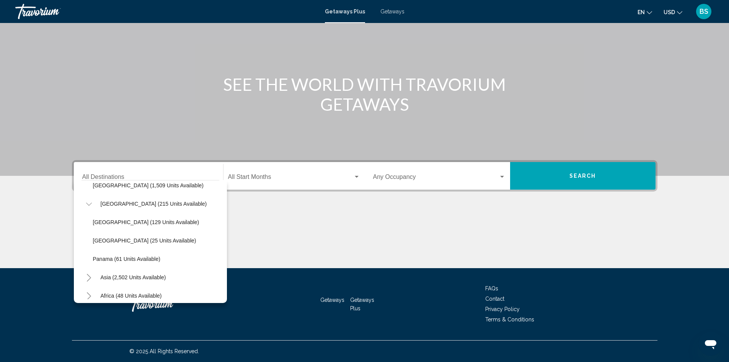
scroll to position [333, 0]
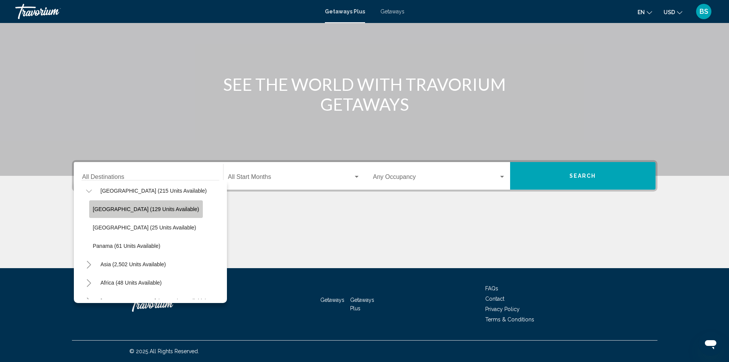
click at [146, 208] on span "Costa Rica (129 units available)" at bounding box center [146, 209] width 106 height 6
type input "**********"
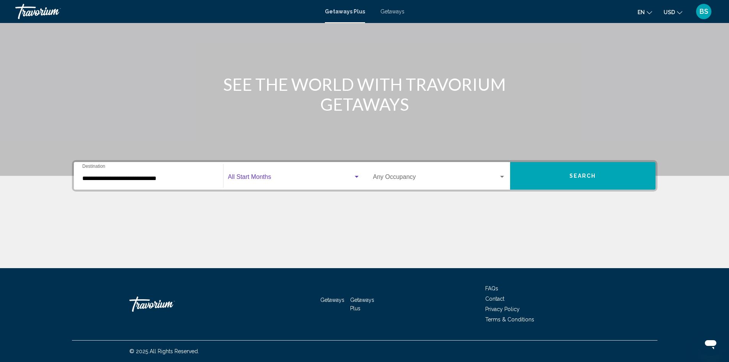
click at [298, 177] on span "Search widget" at bounding box center [290, 178] width 125 height 7
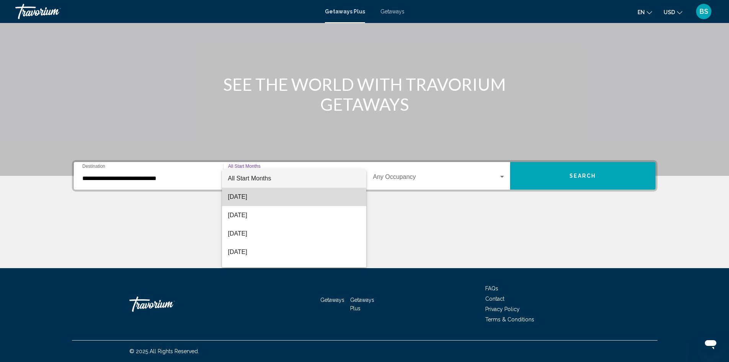
click at [305, 196] on span "[DATE]" at bounding box center [294, 196] width 132 height 18
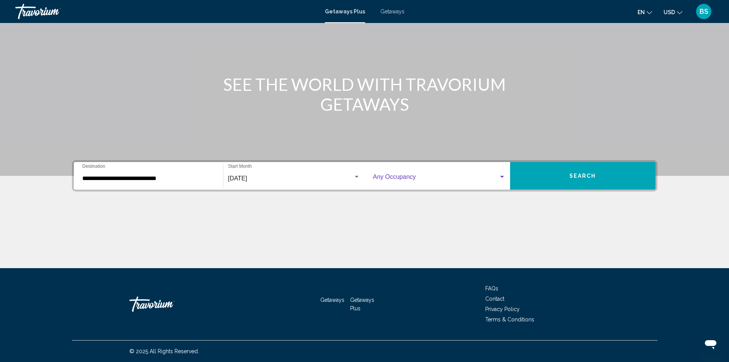
click at [500, 175] on div "Search widget" at bounding box center [502, 177] width 7 height 6
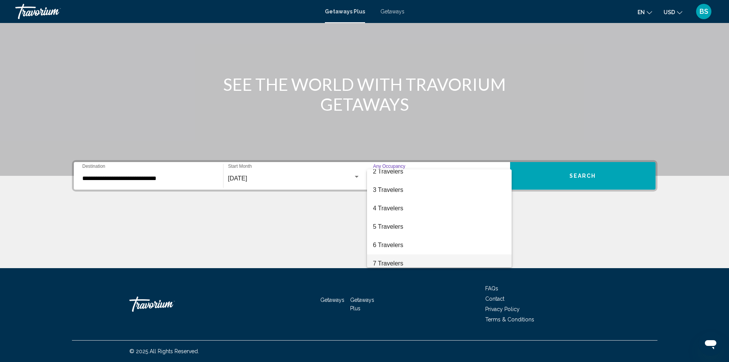
scroll to position [38, 0]
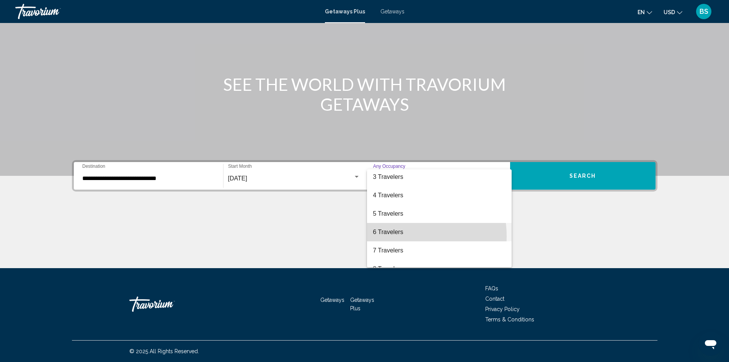
click at [397, 236] on span "6 Travelers" at bounding box center [439, 232] width 132 height 18
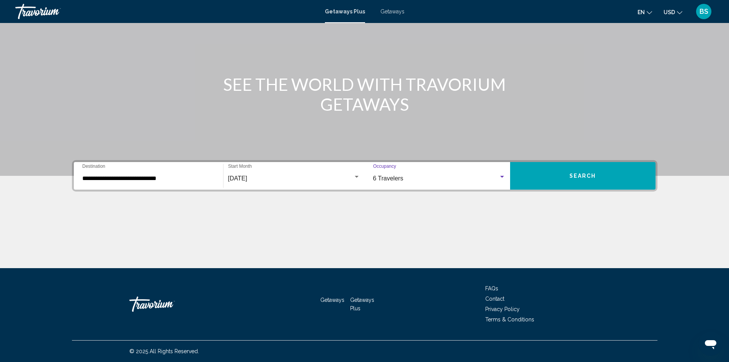
click at [557, 175] on button "Search" at bounding box center [582, 176] width 145 height 28
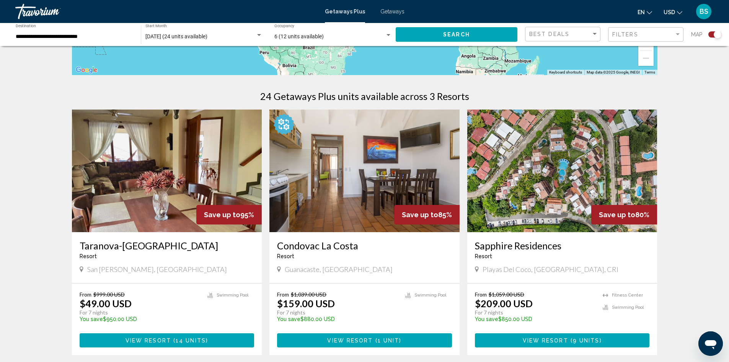
scroll to position [191, 0]
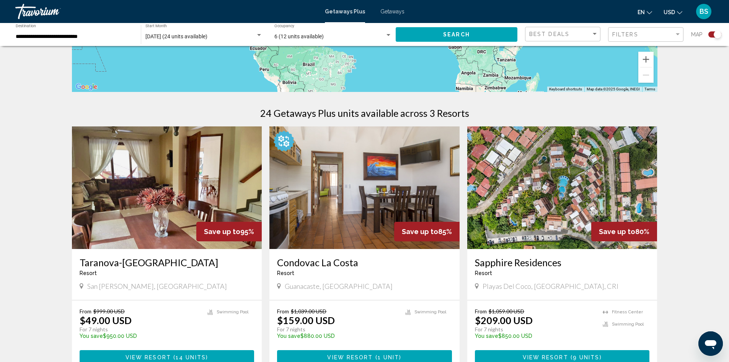
click at [570, 182] on img "Main content" at bounding box center [562, 187] width 190 height 122
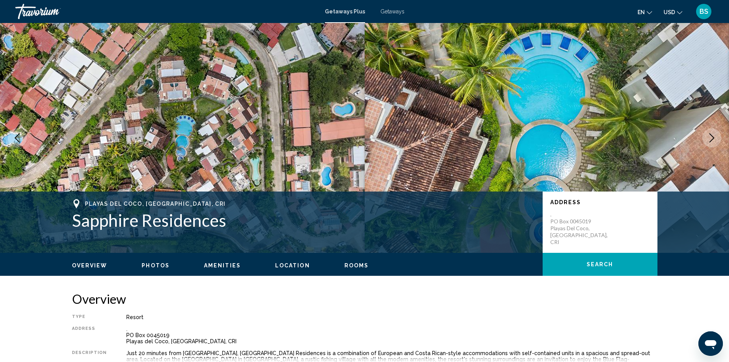
click at [156, 264] on span "Photos" at bounding box center [156, 265] width 28 height 6
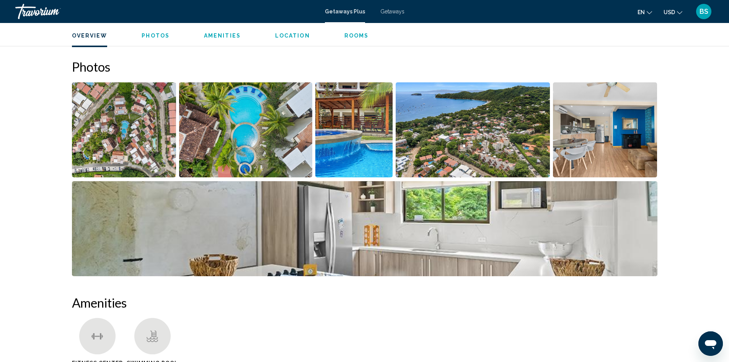
scroll to position [347, 0]
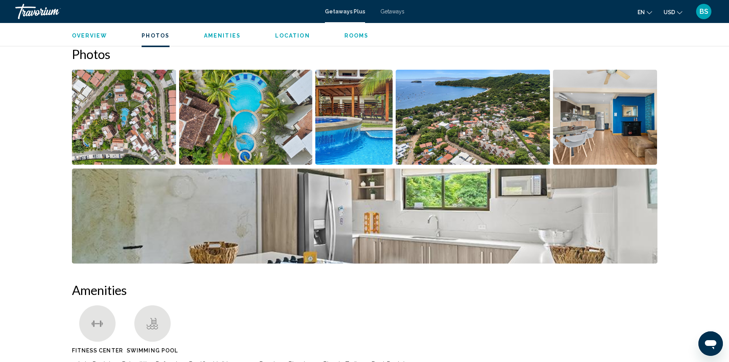
click at [212, 217] on img "Open full-screen image slider" at bounding box center [364, 215] width 585 height 95
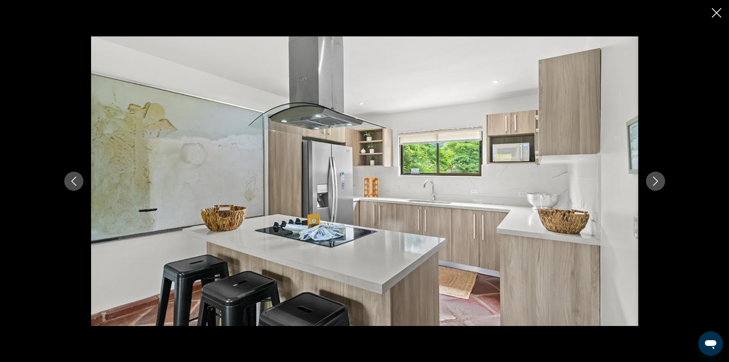
click at [653, 182] on icon "Next image" at bounding box center [655, 180] width 9 height 9
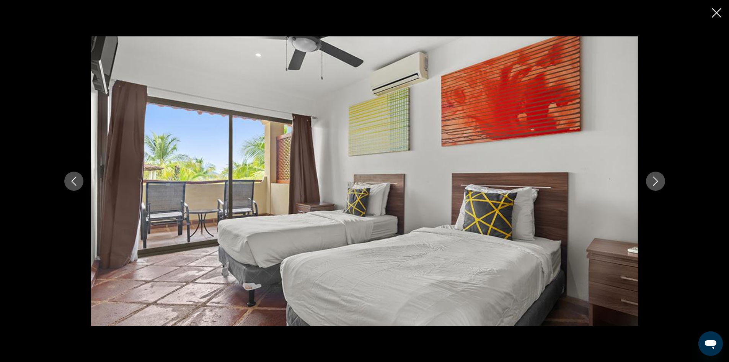
click at [653, 182] on icon "Next image" at bounding box center [655, 180] width 9 height 9
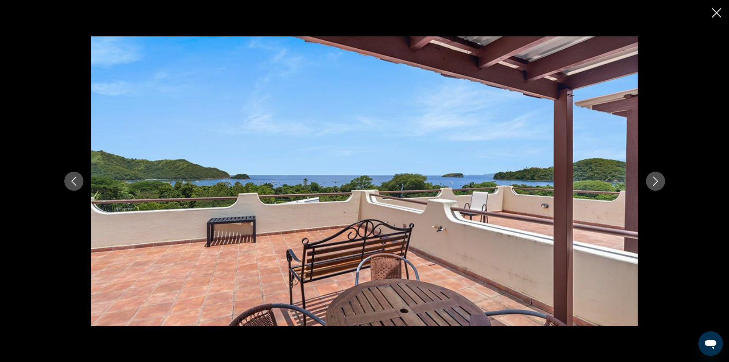
click at [653, 182] on icon "Next image" at bounding box center [655, 180] width 9 height 9
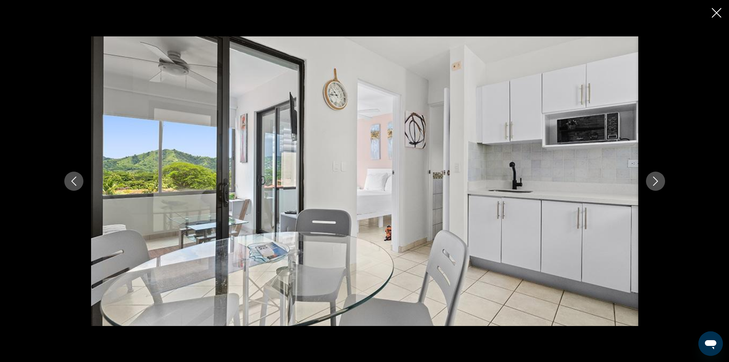
click at [658, 180] on icon "Next image" at bounding box center [655, 180] width 9 height 9
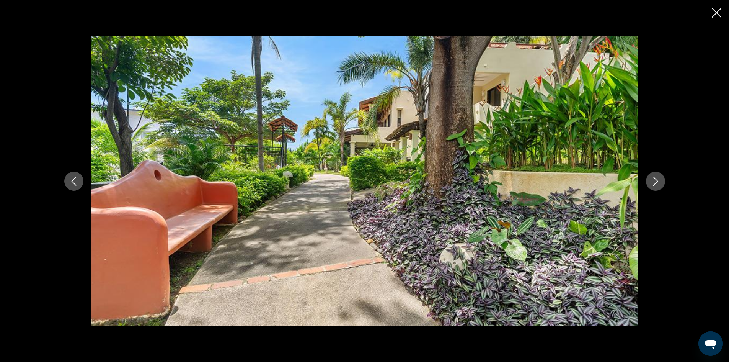
click at [658, 180] on icon "Next image" at bounding box center [655, 180] width 9 height 9
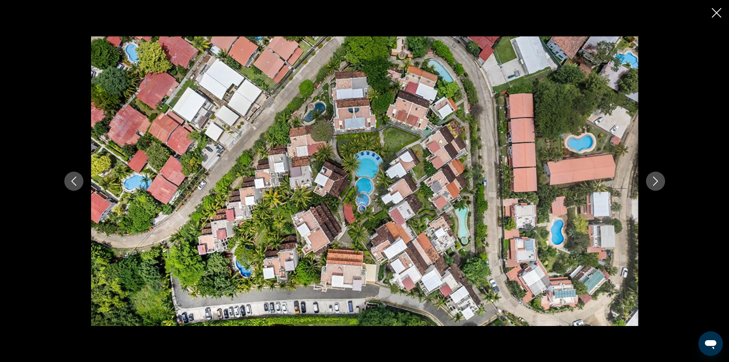
click at [658, 180] on icon "Next image" at bounding box center [655, 180] width 9 height 9
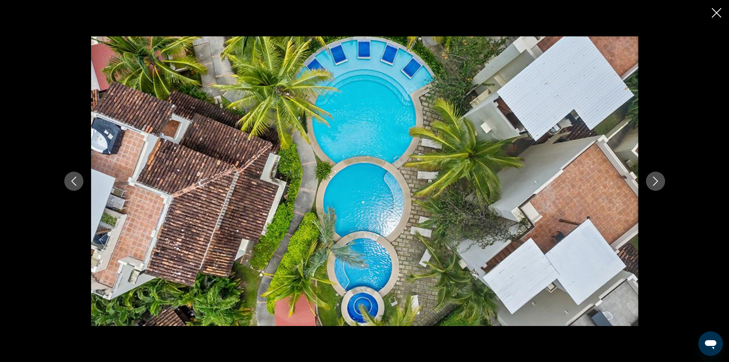
click at [658, 180] on icon "Next image" at bounding box center [655, 180] width 9 height 9
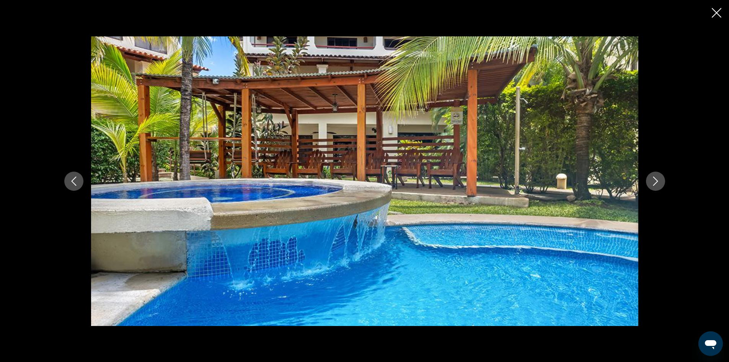
click at [658, 180] on icon "Next image" at bounding box center [655, 180] width 9 height 9
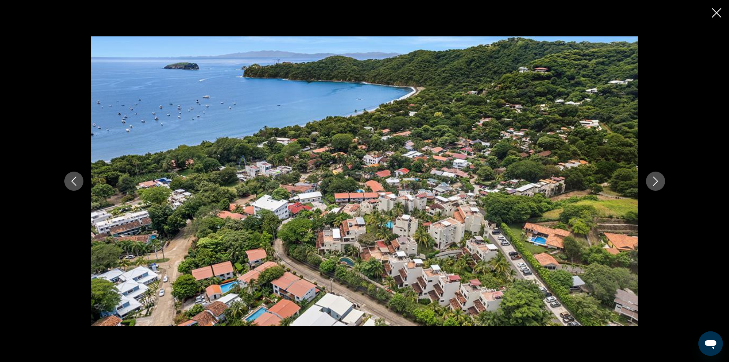
click at [658, 180] on icon "Next image" at bounding box center [655, 180] width 9 height 9
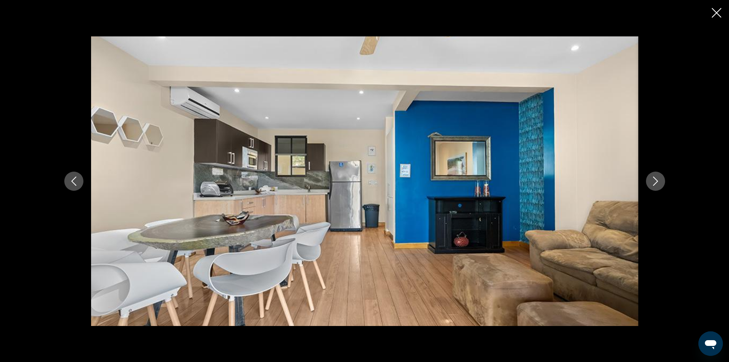
click at [658, 180] on icon "Next image" at bounding box center [655, 180] width 9 height 9
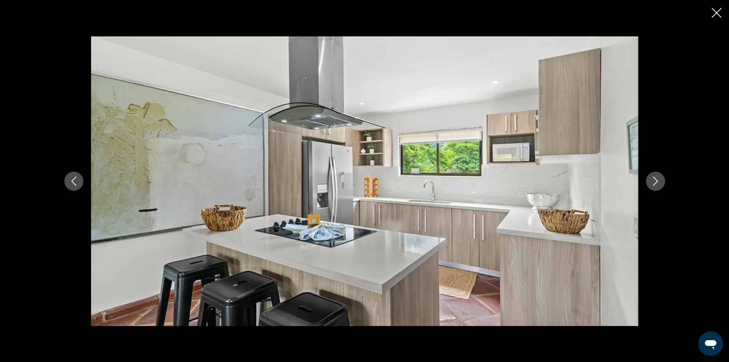
click at [658, 180] on icon "Next image" at bounding box center [655, 180] width 9 height 9
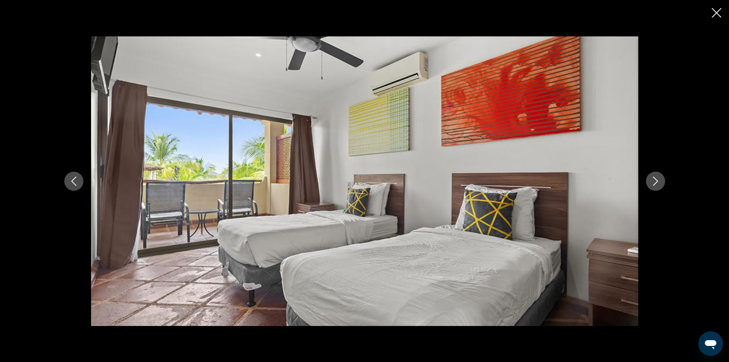
click at [658, 180] on icon "Next image" at bounding box center [655, 180] width 9 height 9
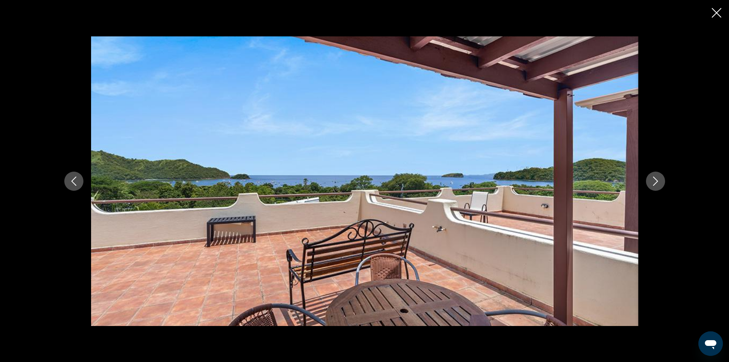
click at [658, 180] on icon "Next image" at bounding box center [655, 180] width 9 height 9
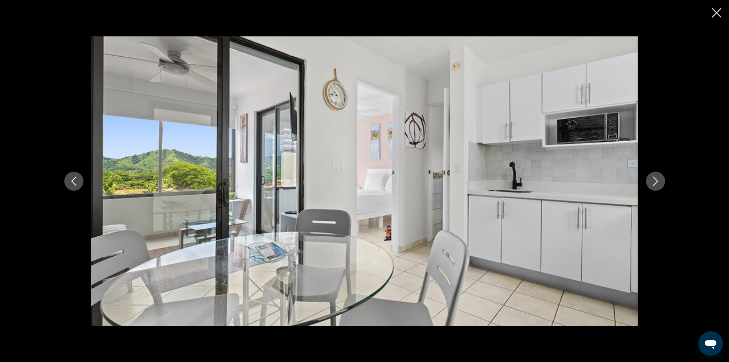
click at [75, 179] on icon "Previous image" at bounding box center [73, 180] width 9 height 9
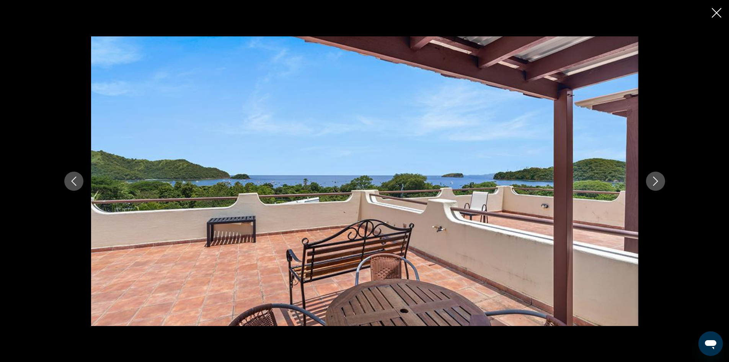
click at [655, 183] on icon "Next image" at bounding box center [655, 180] width 9 height 9
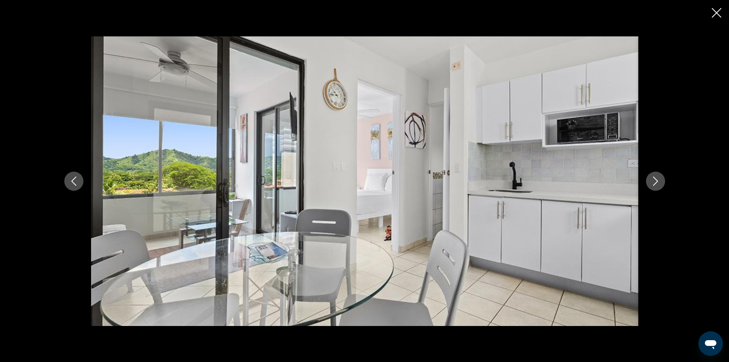
click at [657, 185] on icon "Next image" at bounding box center [655, 180] width 9 height 9
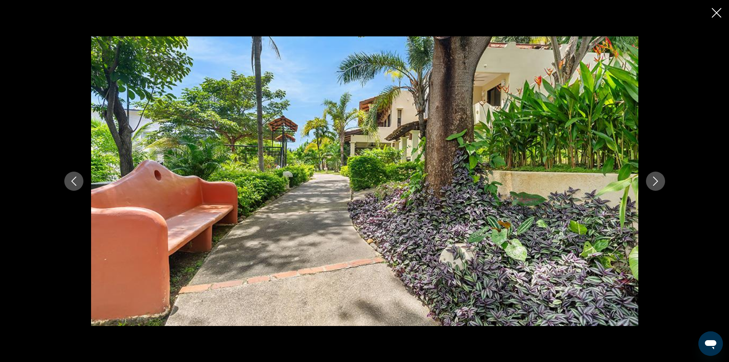
click at [657, 185] on icon "Next image" at bounding box center [655, 180] width 9 height 9
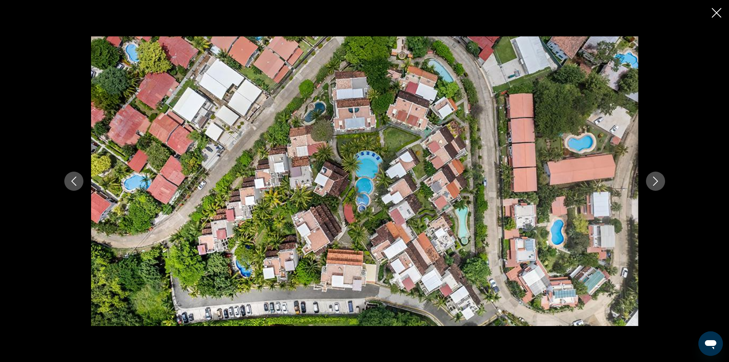
click at [716, 13] on icon "Close slideshow" at bounding box center [717, 13] width 10 height 10
